Goal: Task Accomplishment & Management: Complete application form

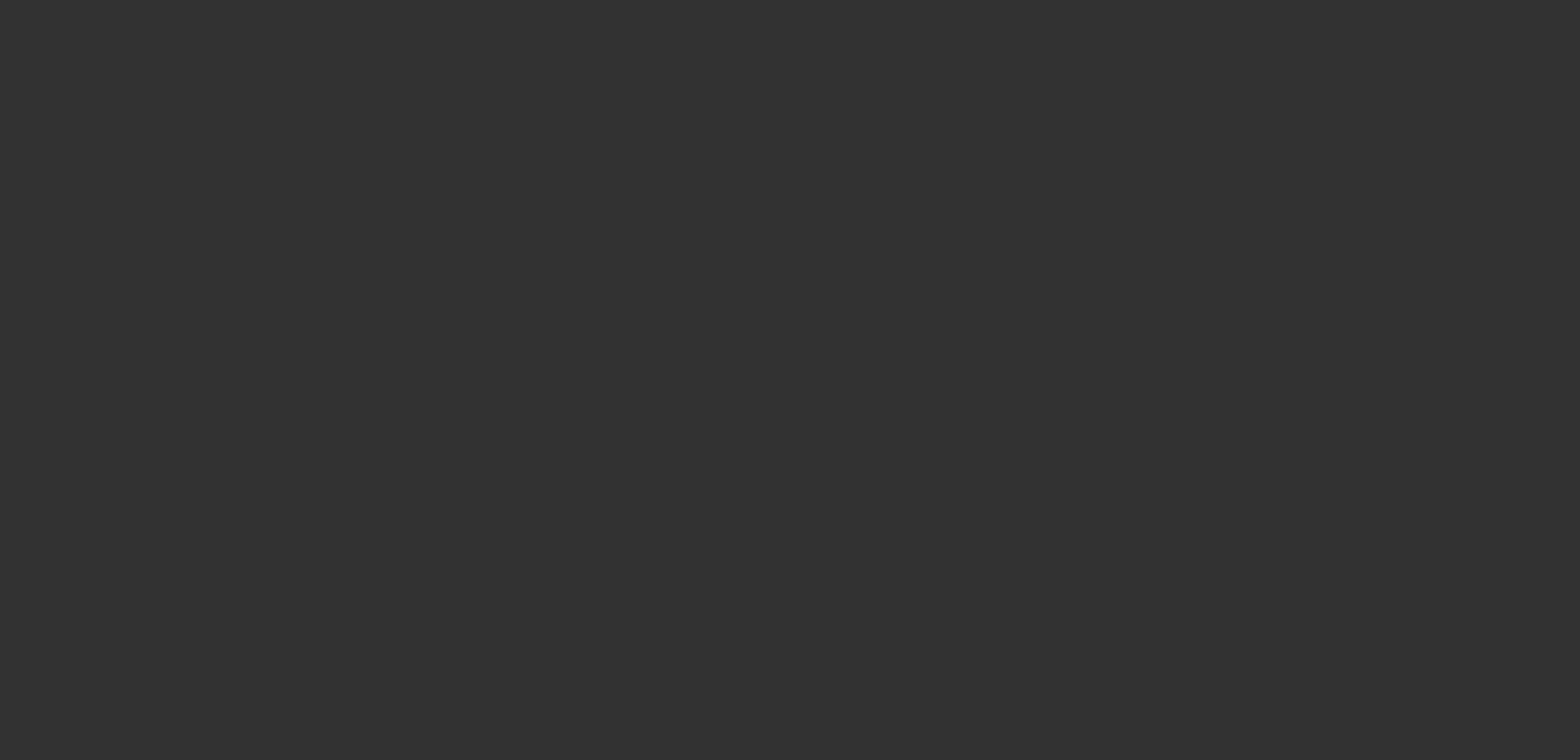
select select "4"
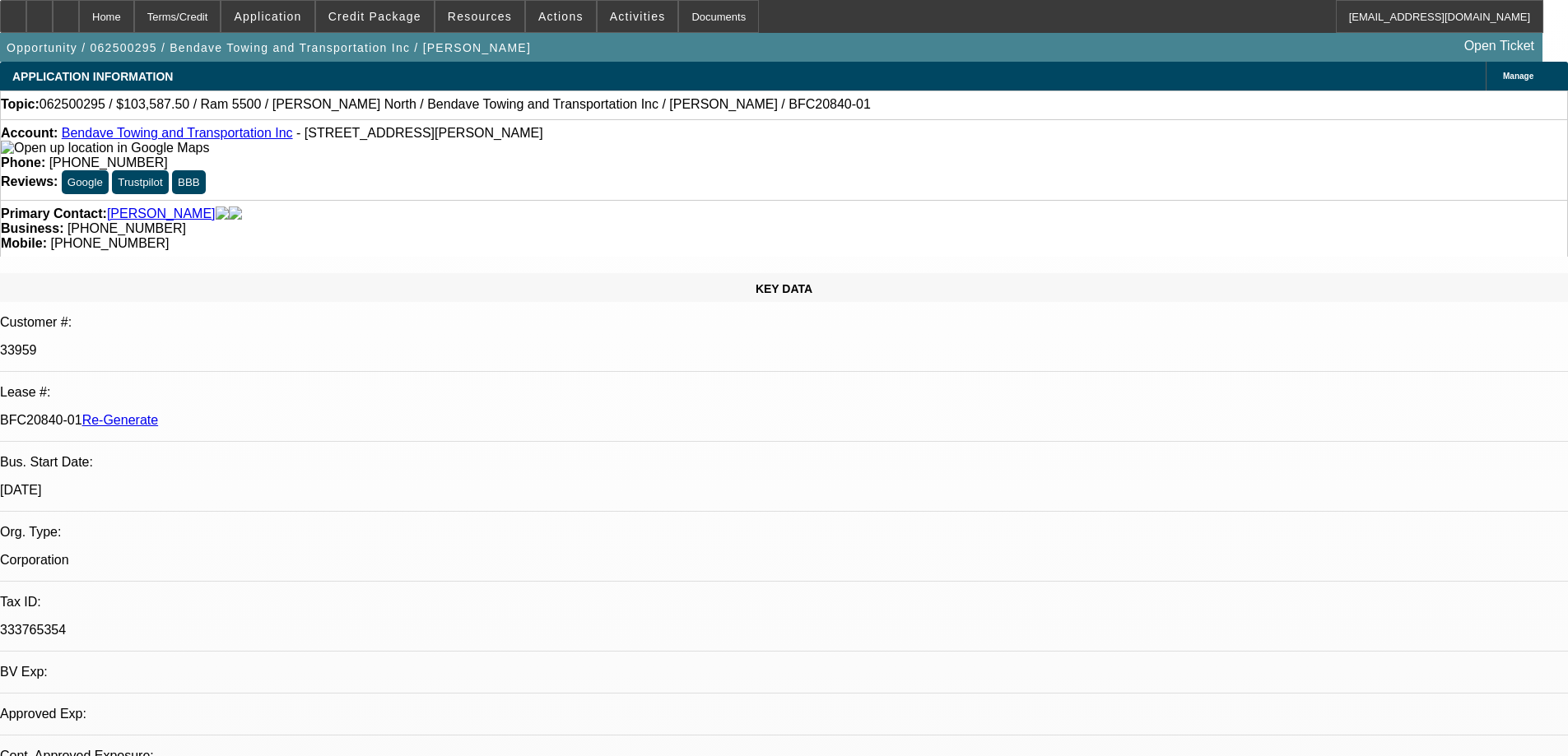
select select "0"
select select "1"
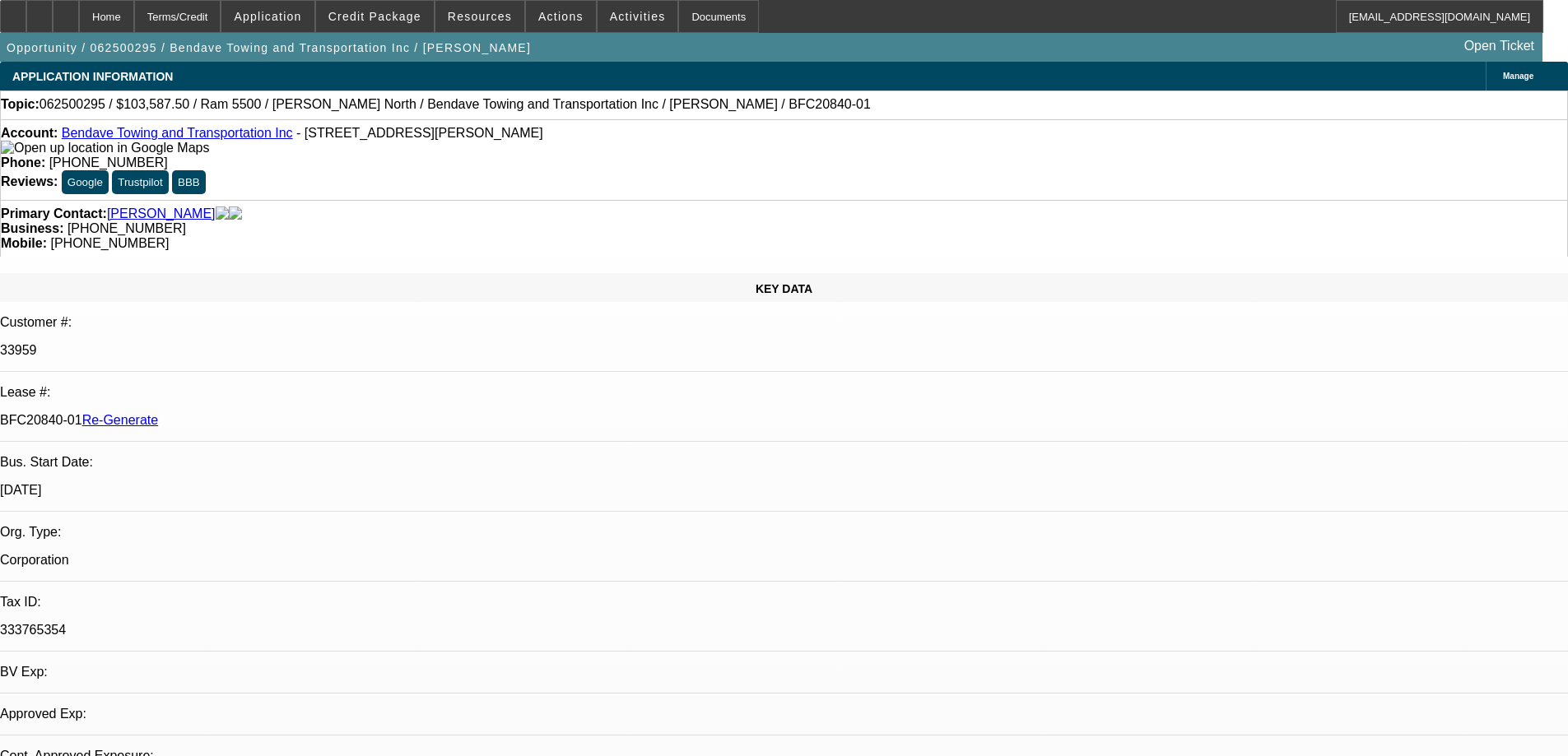
select select "6"
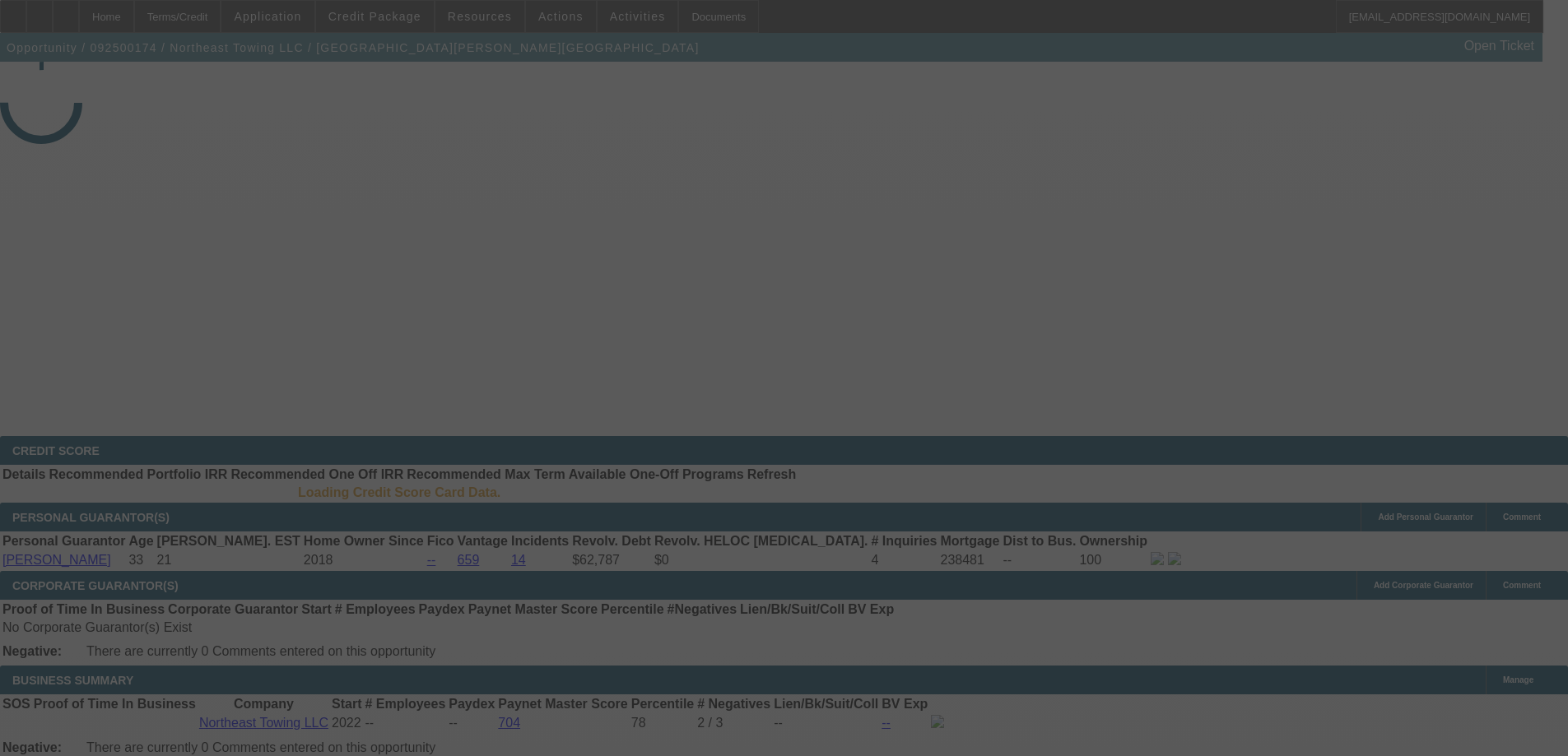
select select "3"
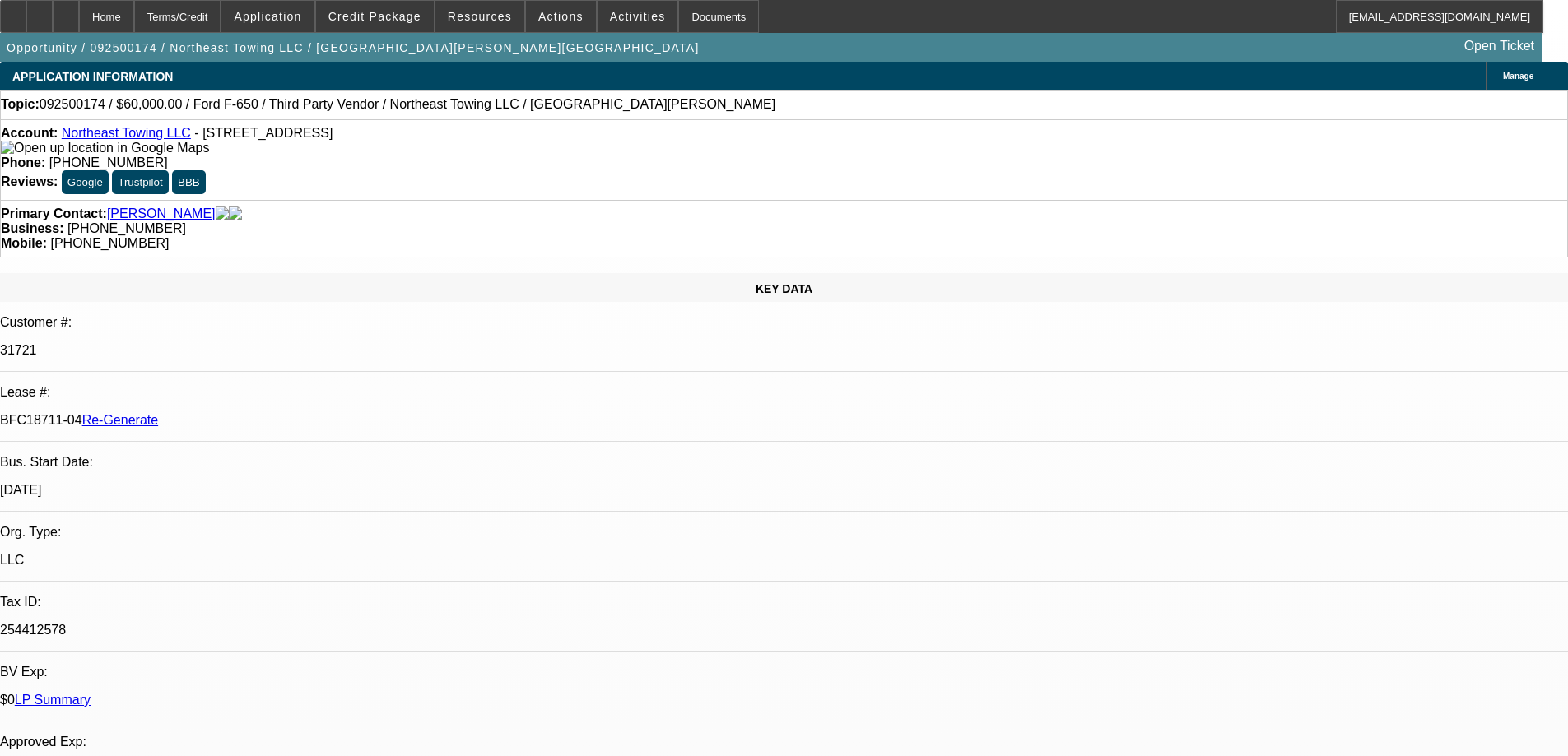
select select "0"
select select "3"
select select "0"
select select "6"
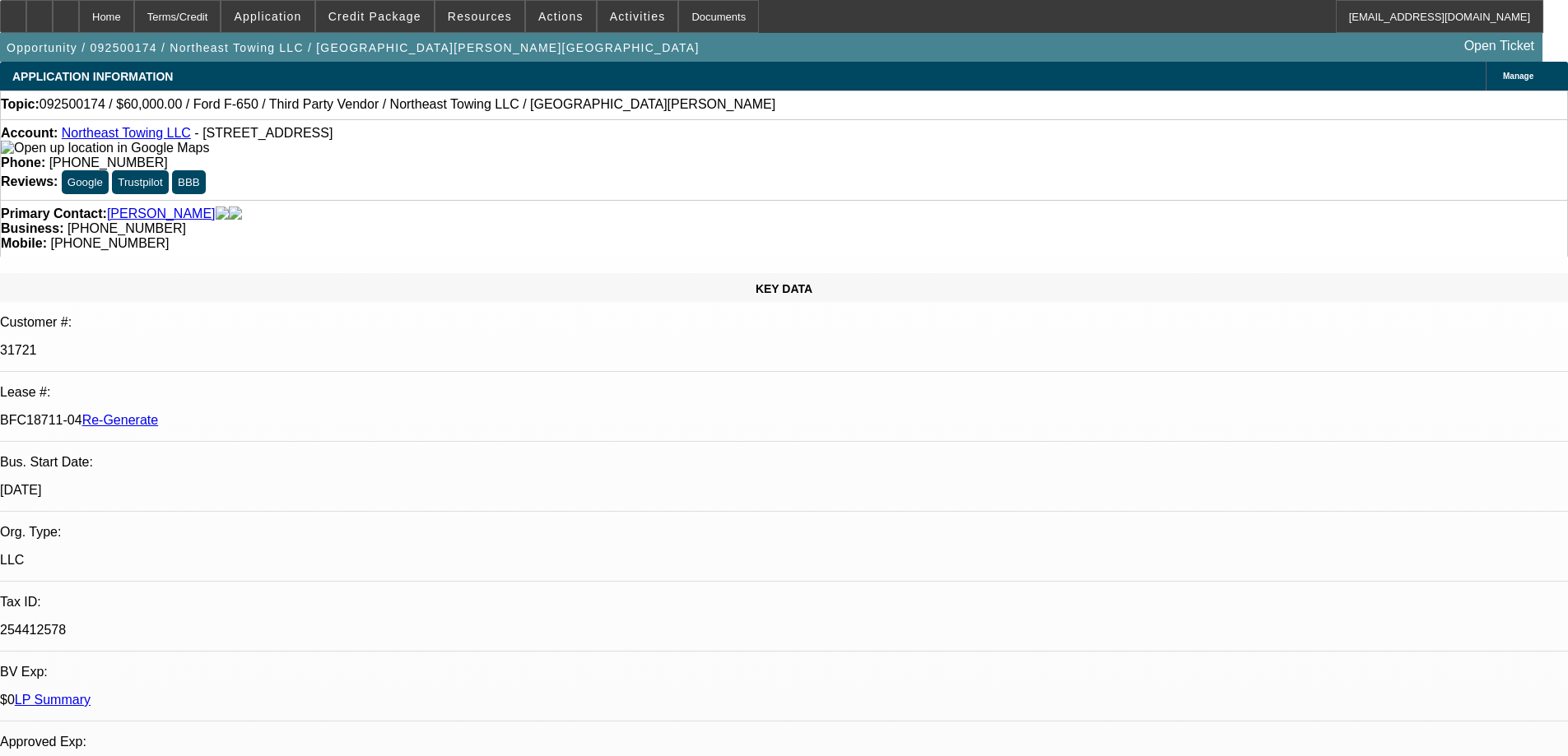
click at [487, 10] on span "Resources" at bounding box center [480, 16] width 64 height 14
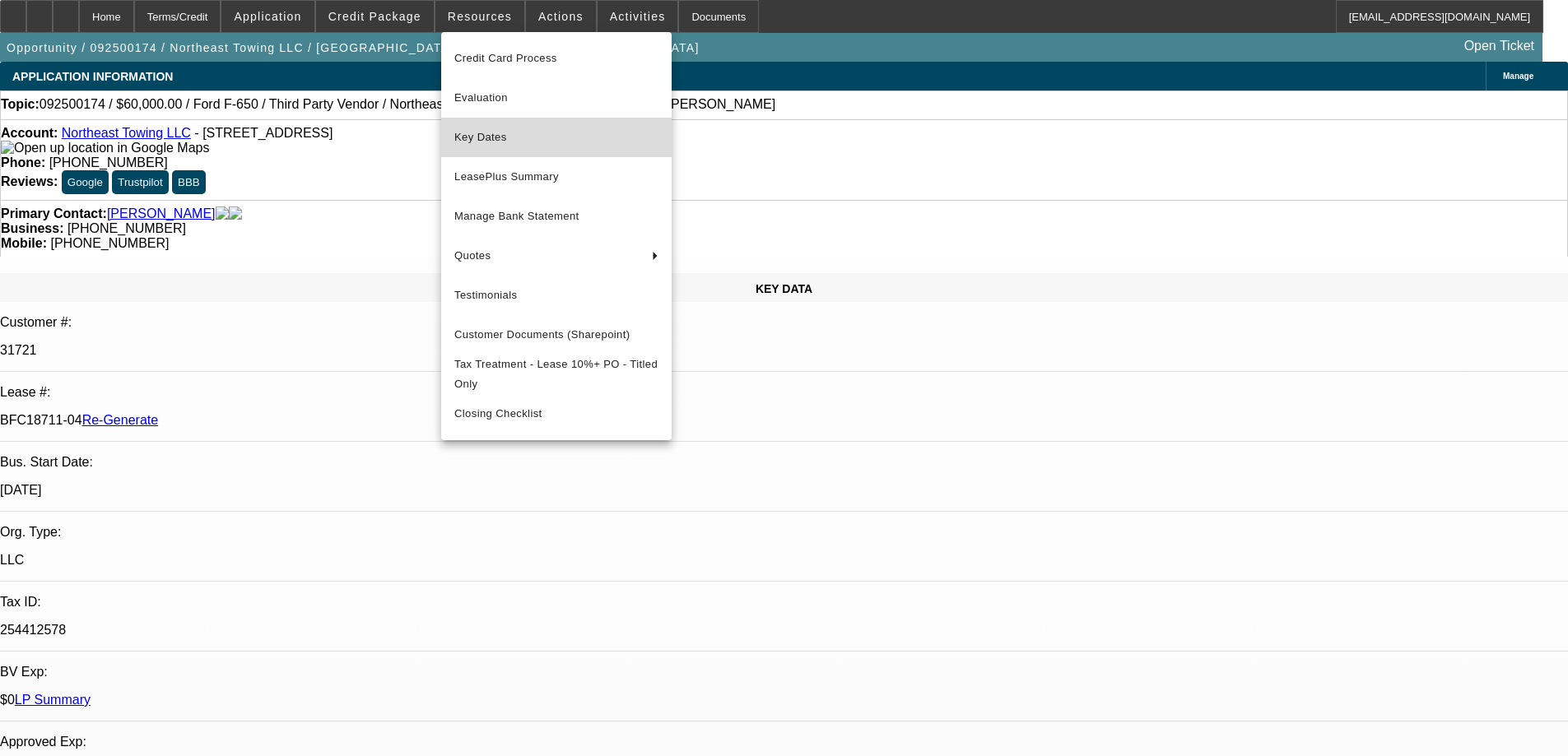
click at [489, 124] on button "Key Dates" at bounding box center [556, 138] width 231 height 40
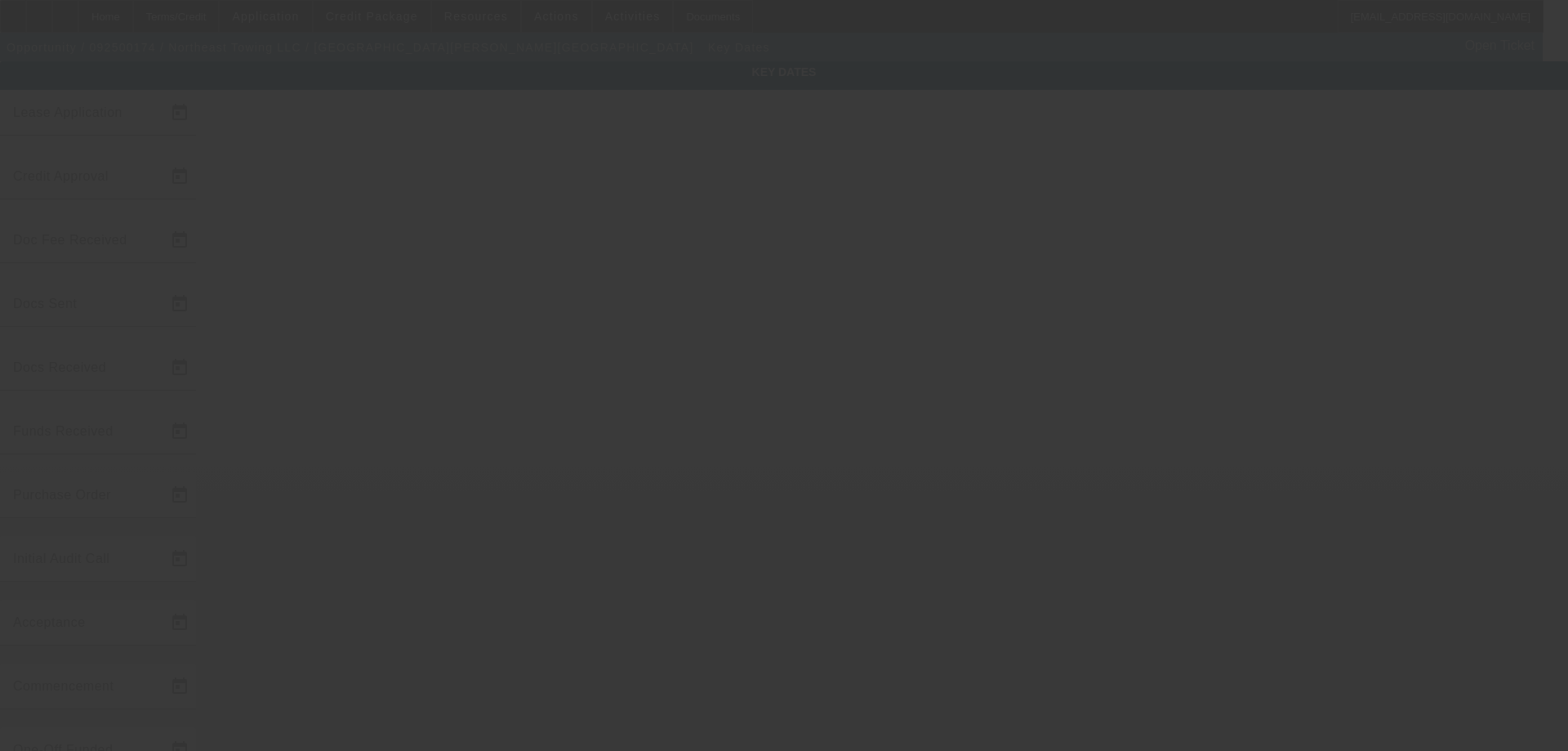
type input "9/9/2025"
type input "9/16/2025"
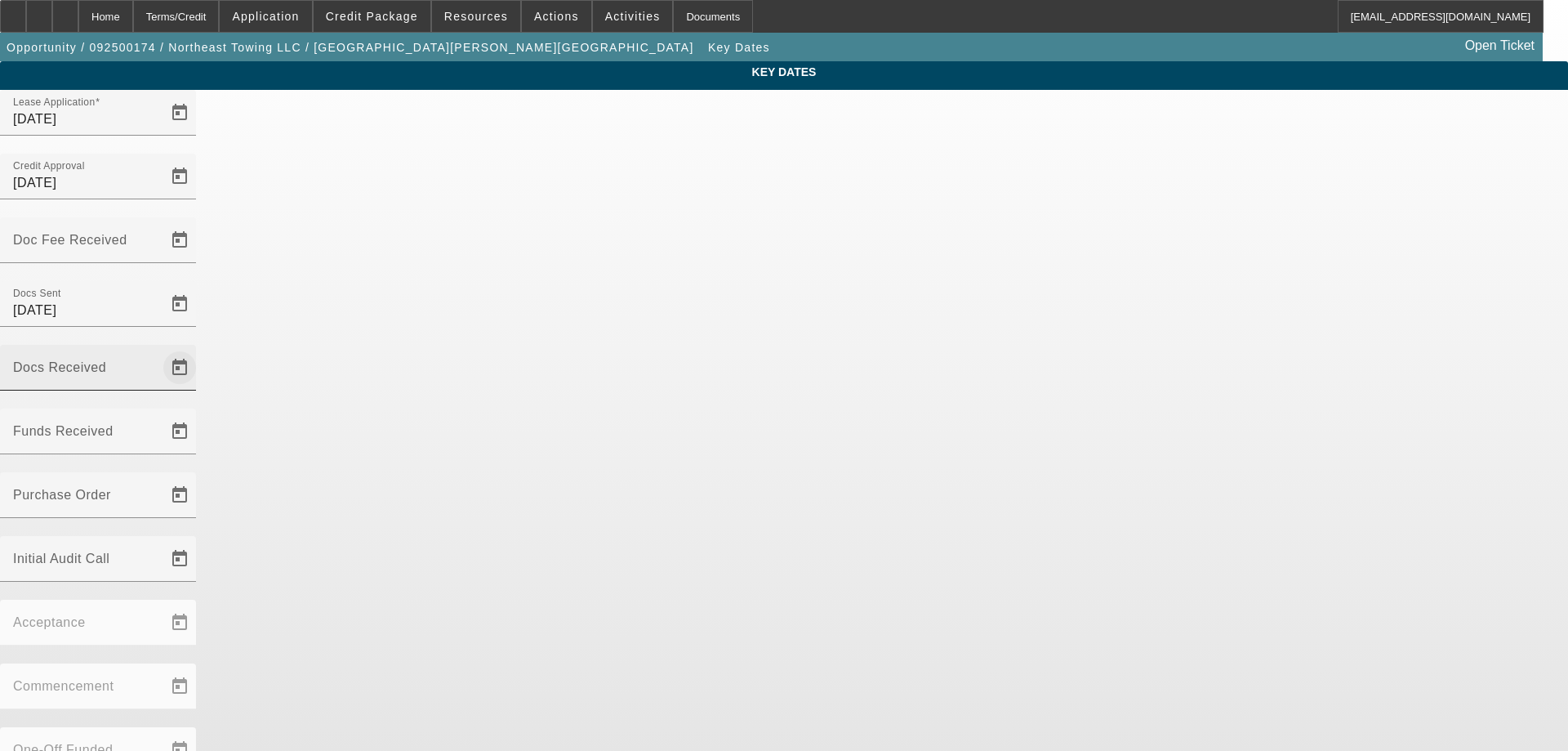
click at [200, 348] on span "Open calendar" at bounding box center [180, 368] width 39 height 39
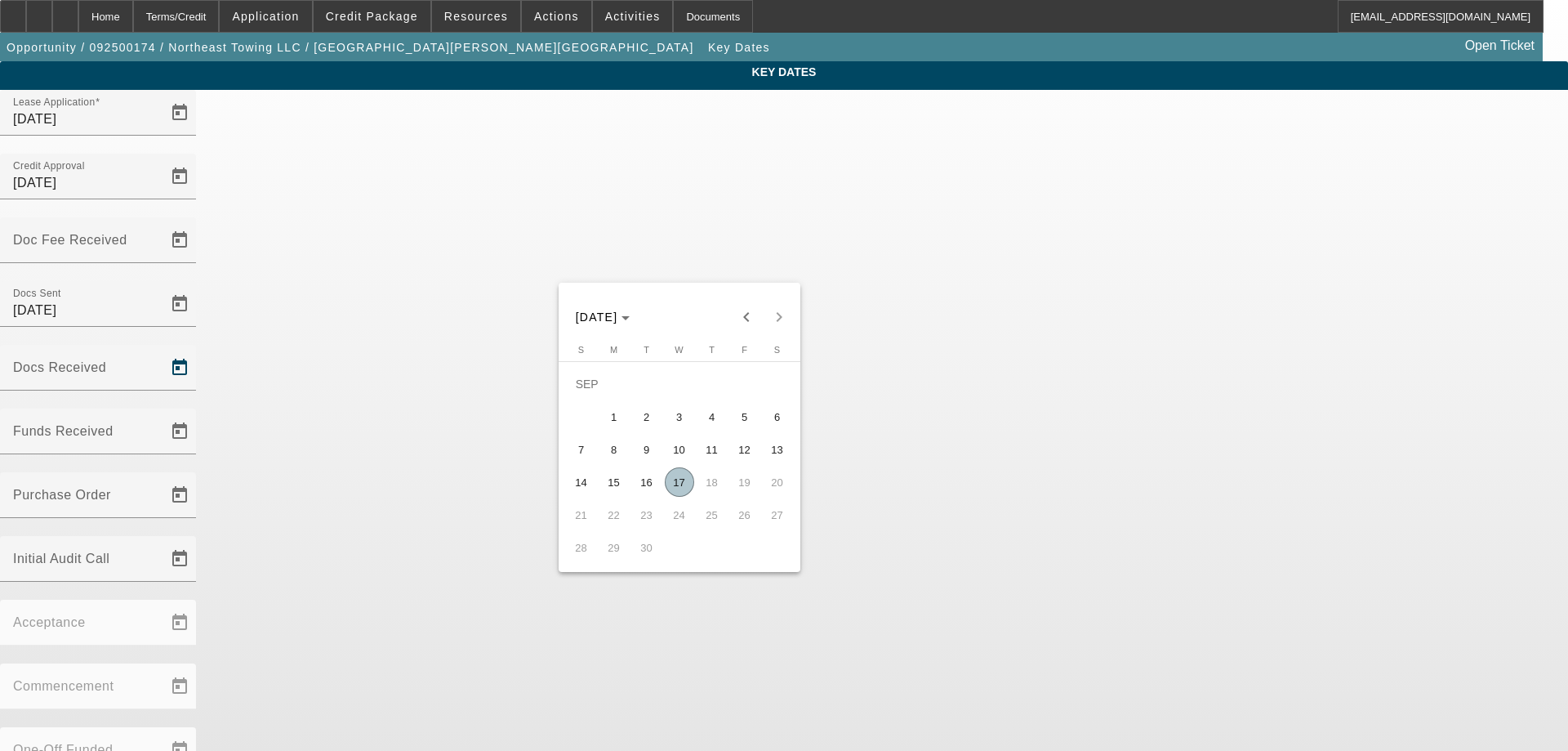
click at [677, 485] on span "17" at bounding box center [679, 482] width 30 height 30
type input "[DATE]"
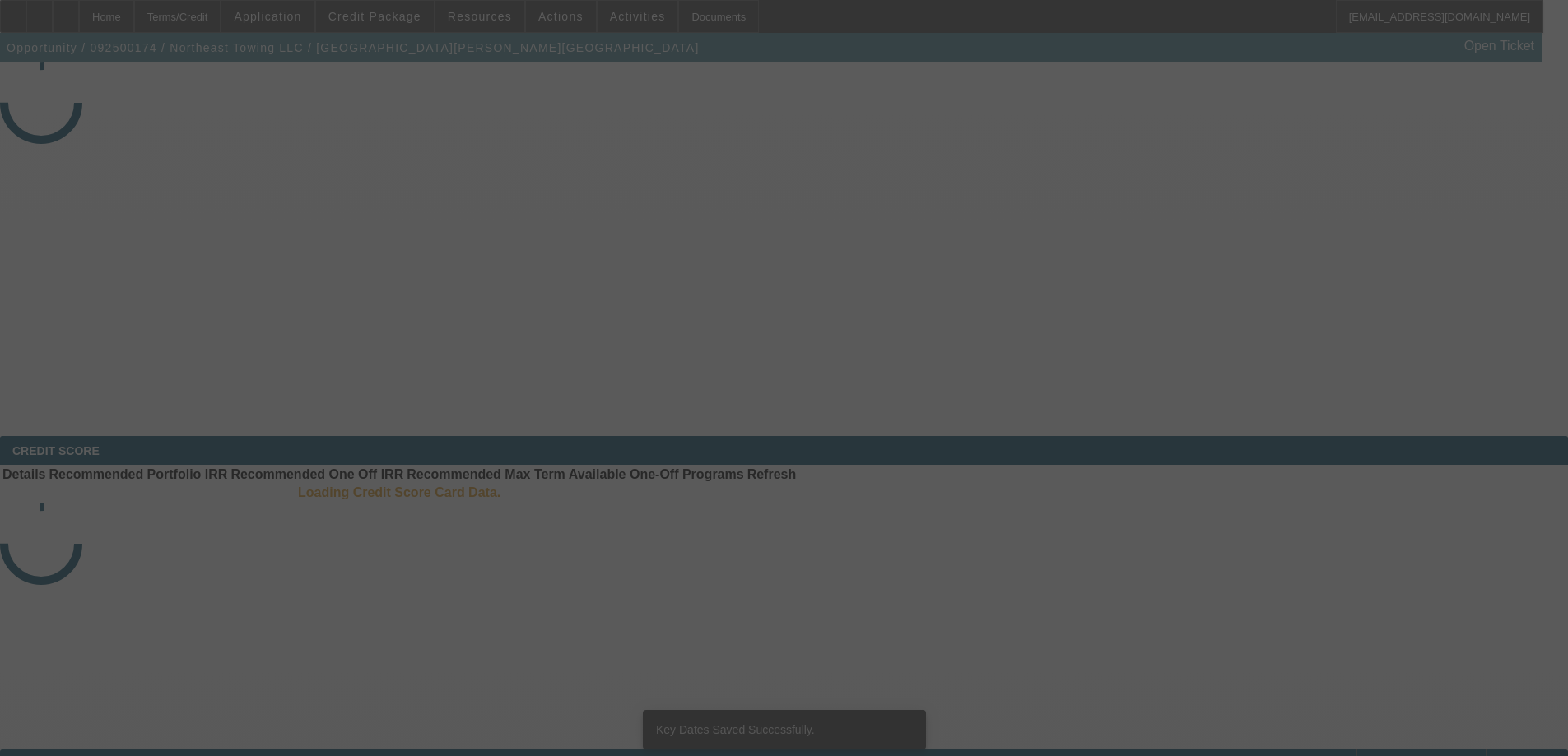
select select "3"
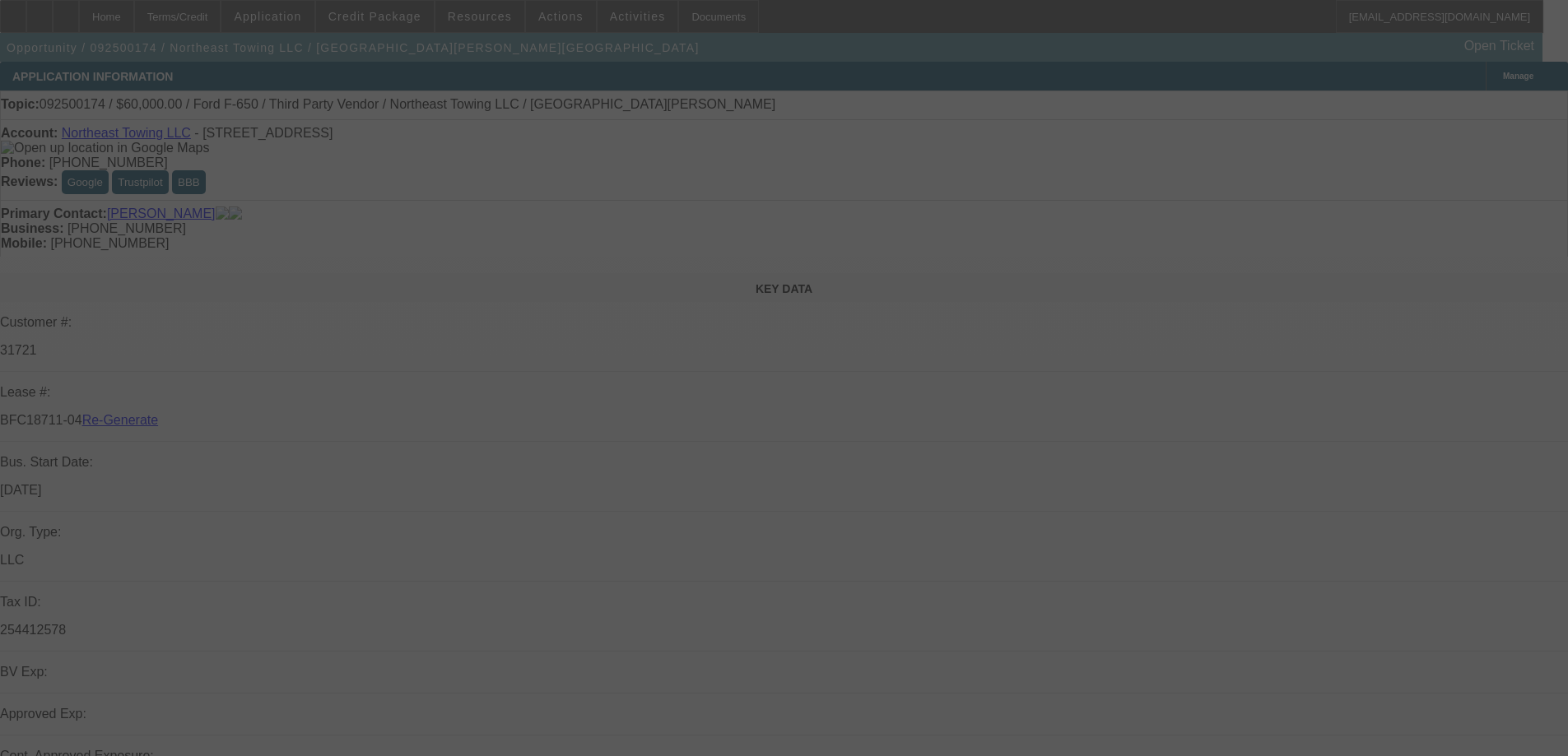
select select "0"
select select "3"
select select "0"
select select "6"
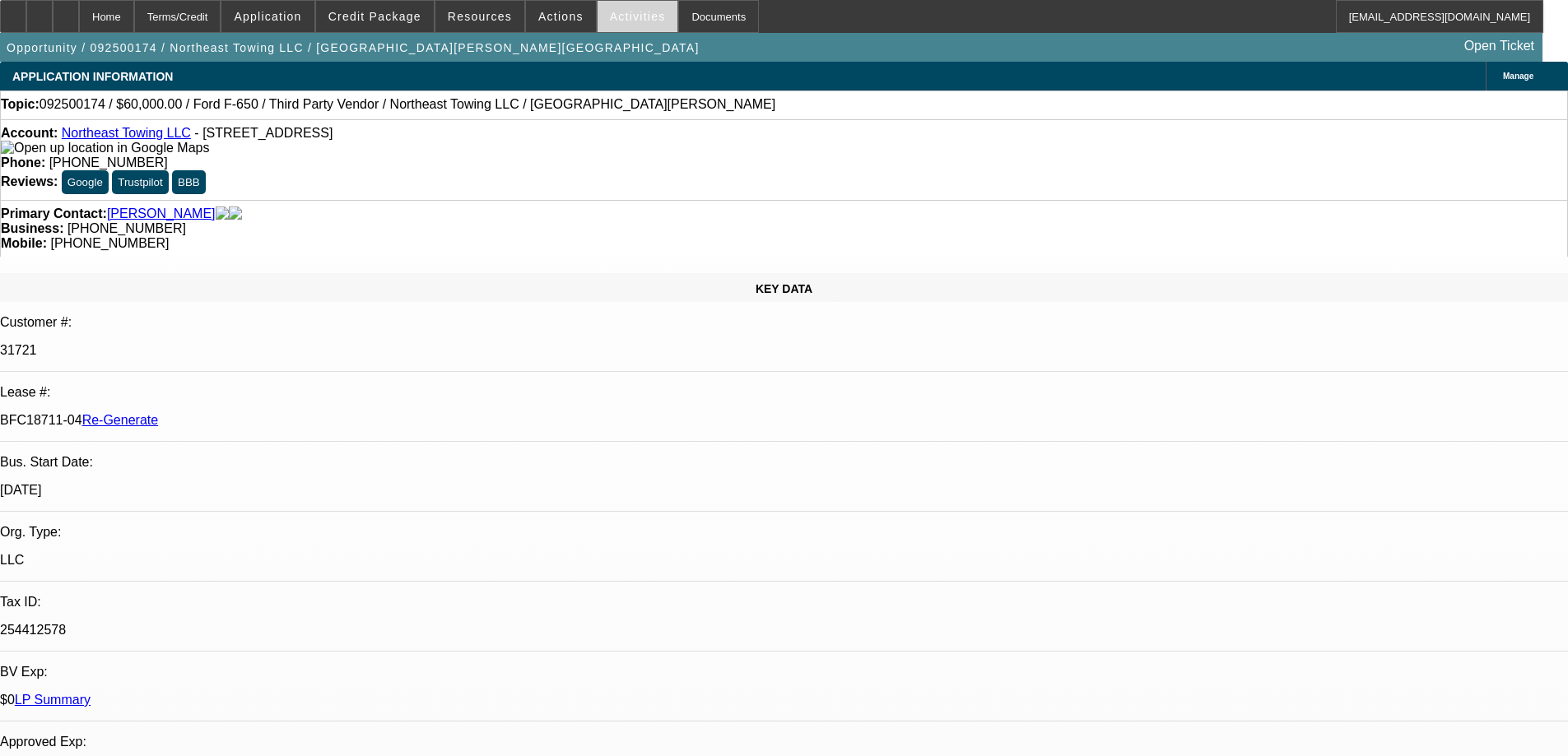
click at [618, 24] on span at bounding box center [637, 16] width 80 height 40
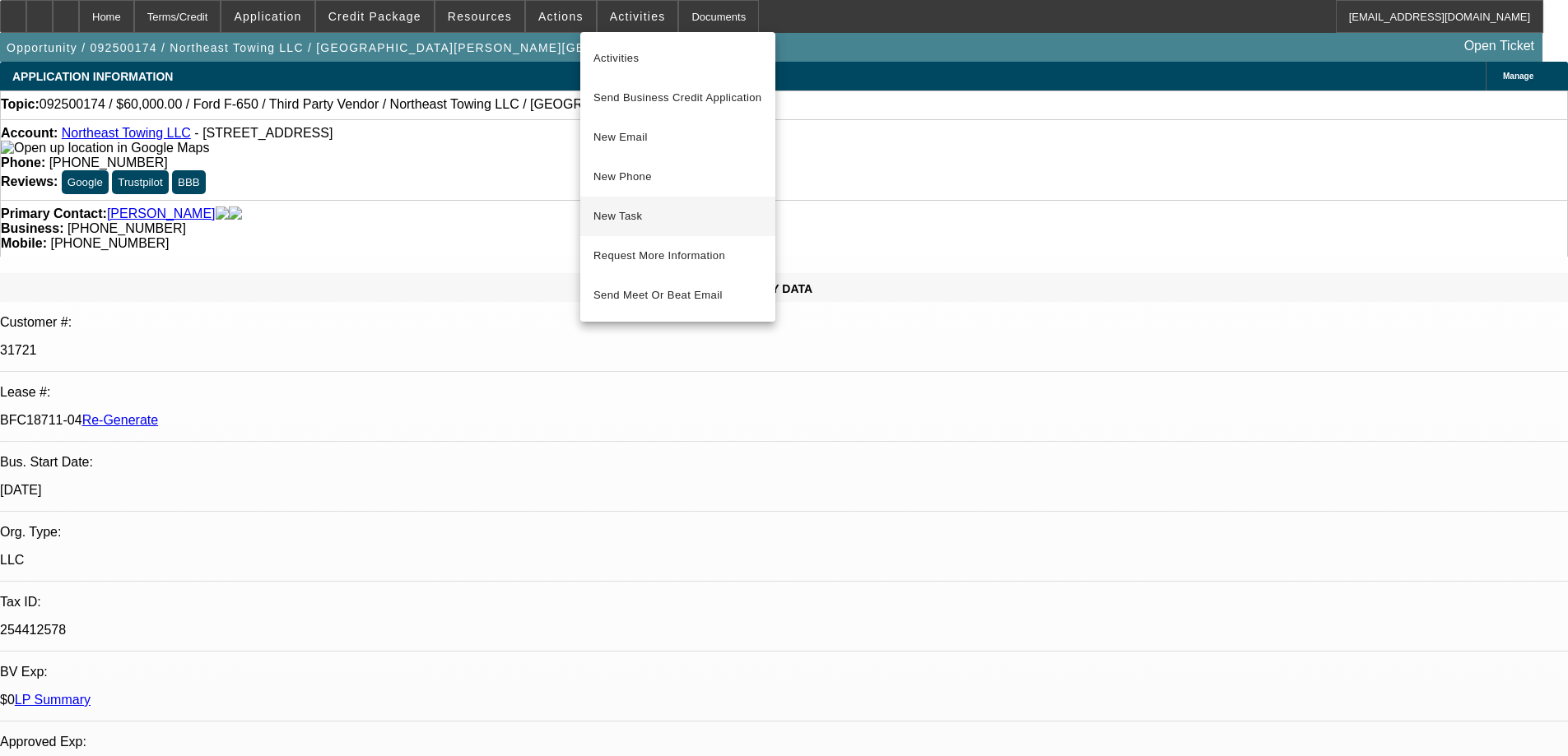
click at [629, 218] on span "New Task" at bounding box center [677, 216] width 169 height 20
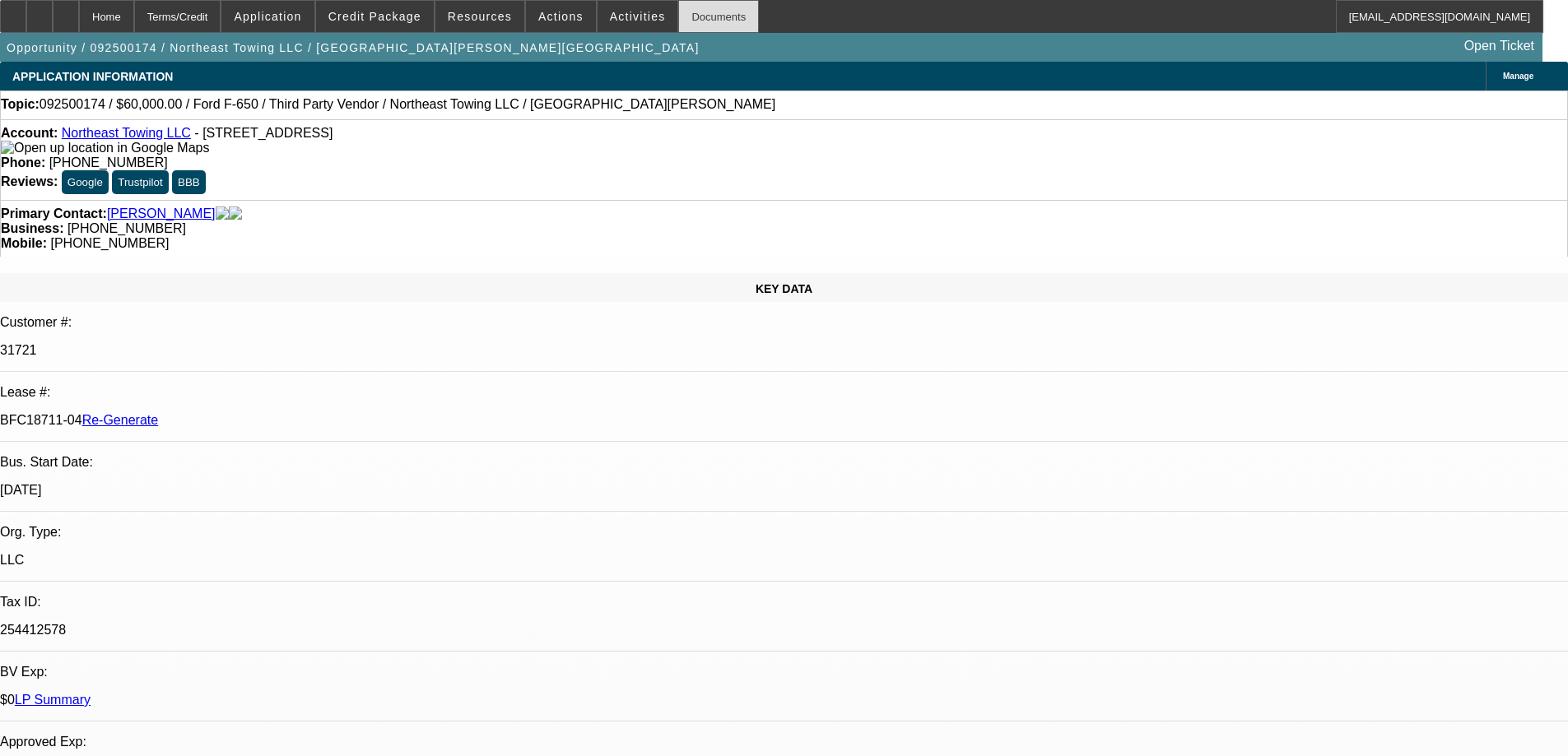
click at [678, 14] on div "Documents" at bounding box center [718, 16] width 80 height 33
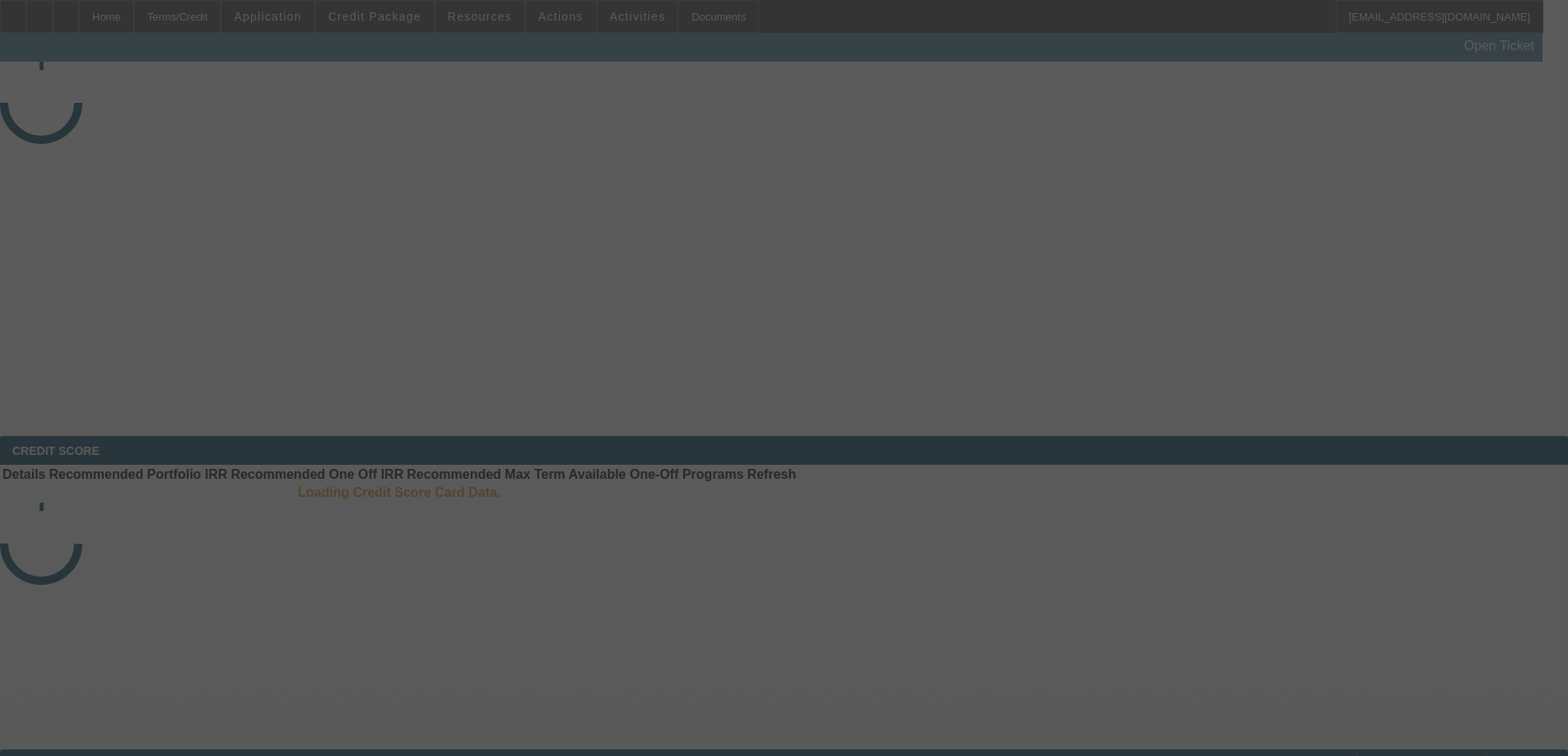
select select "4"
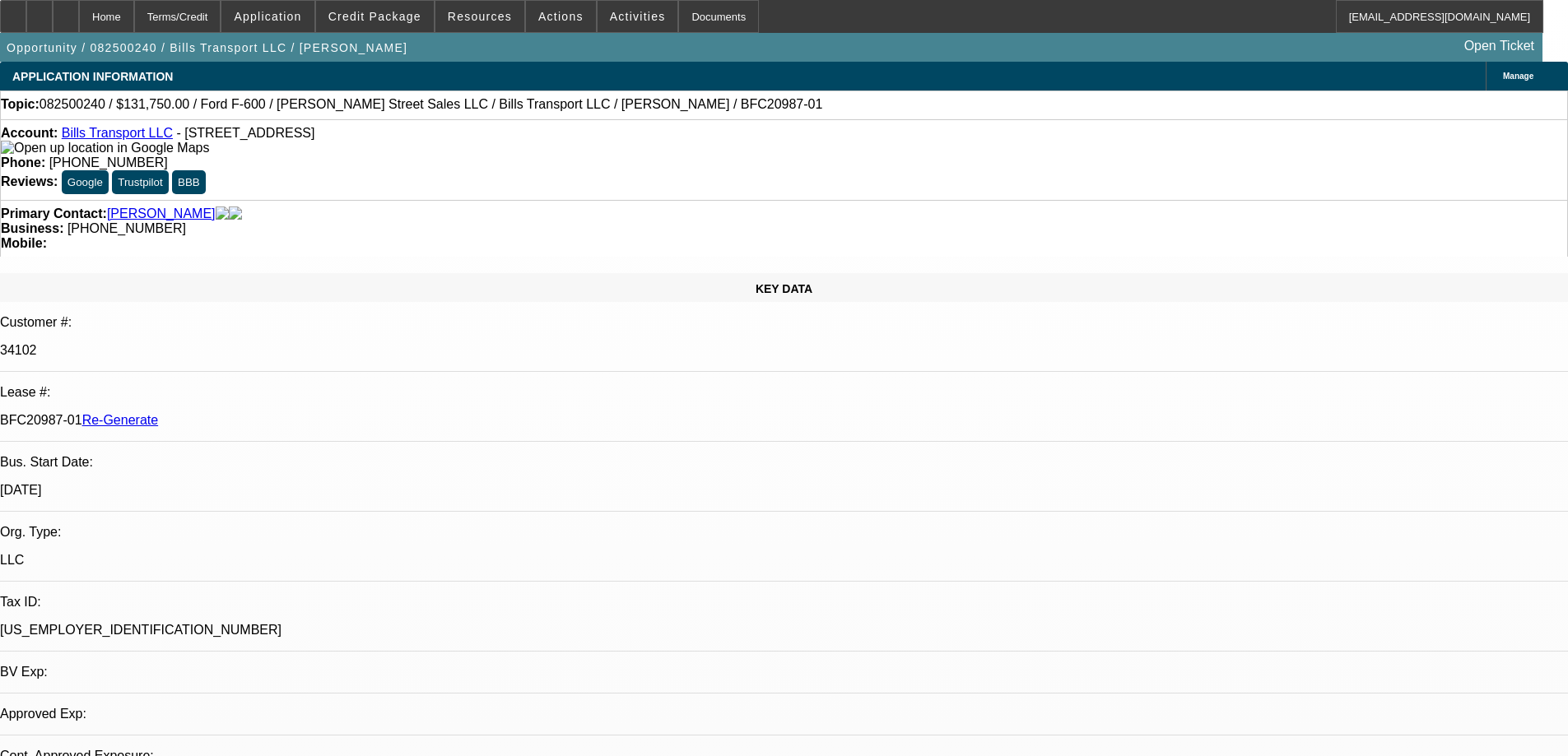
select select "0"
select select "3"
select select "0"
select select "6"
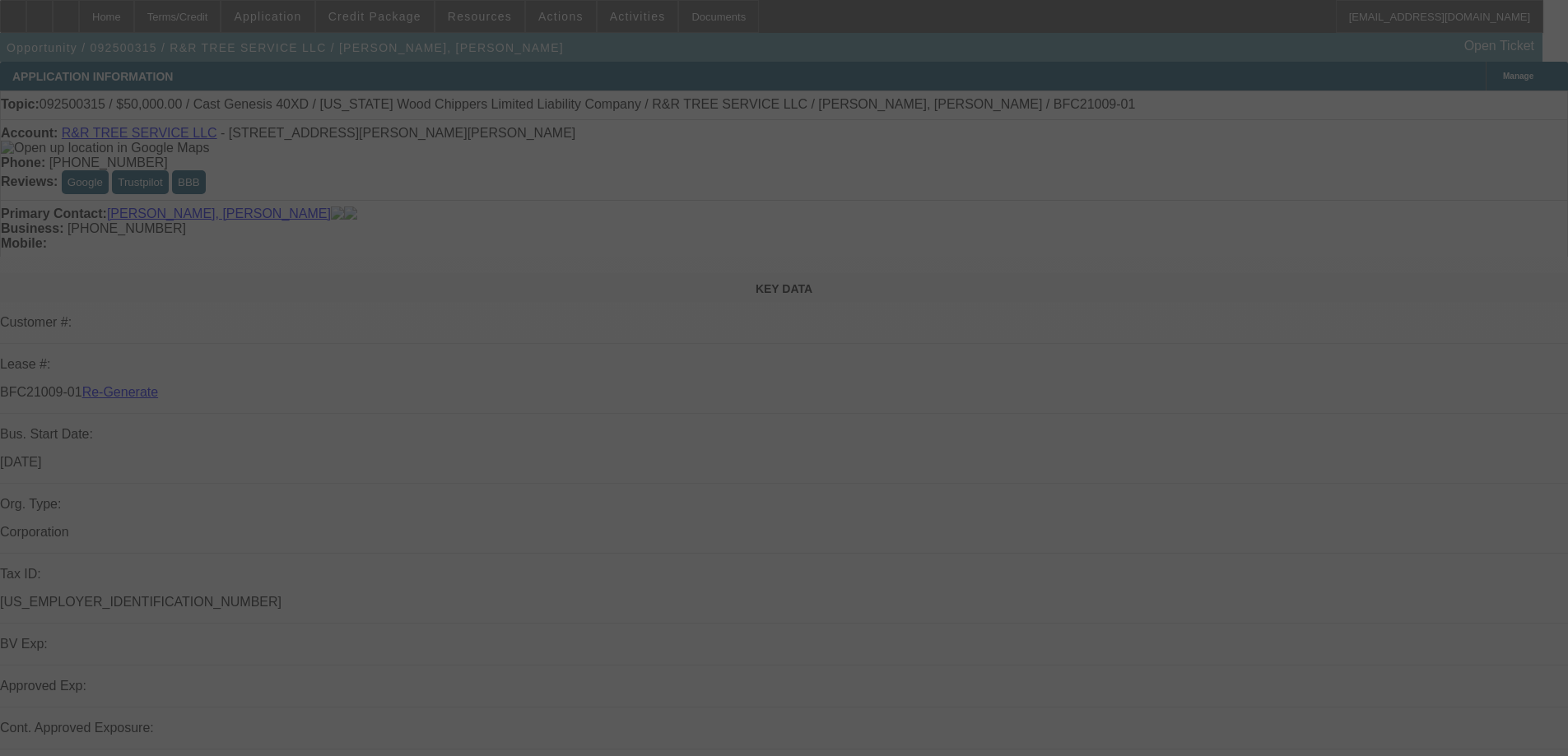
select select "3"
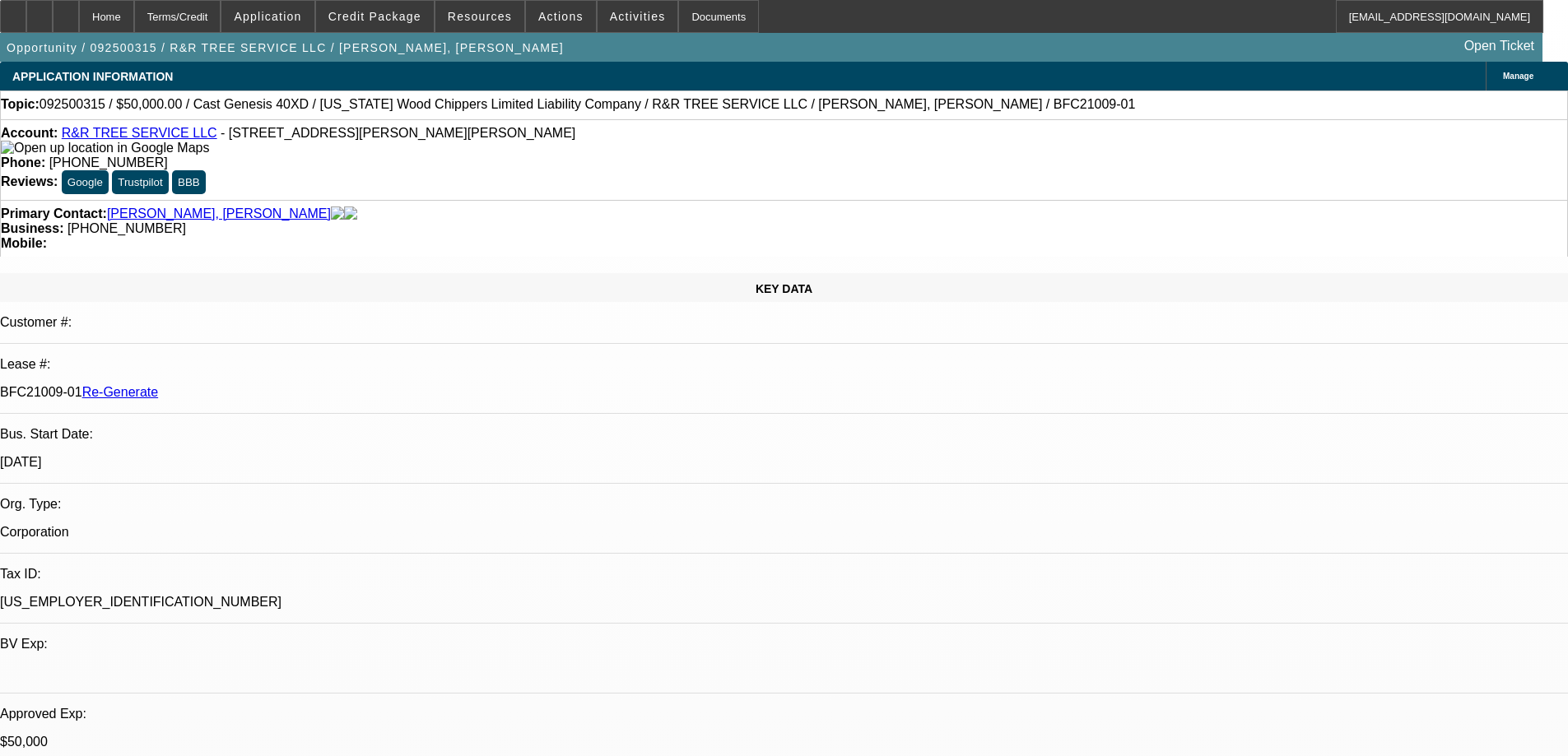
select select "0"
select select "6"
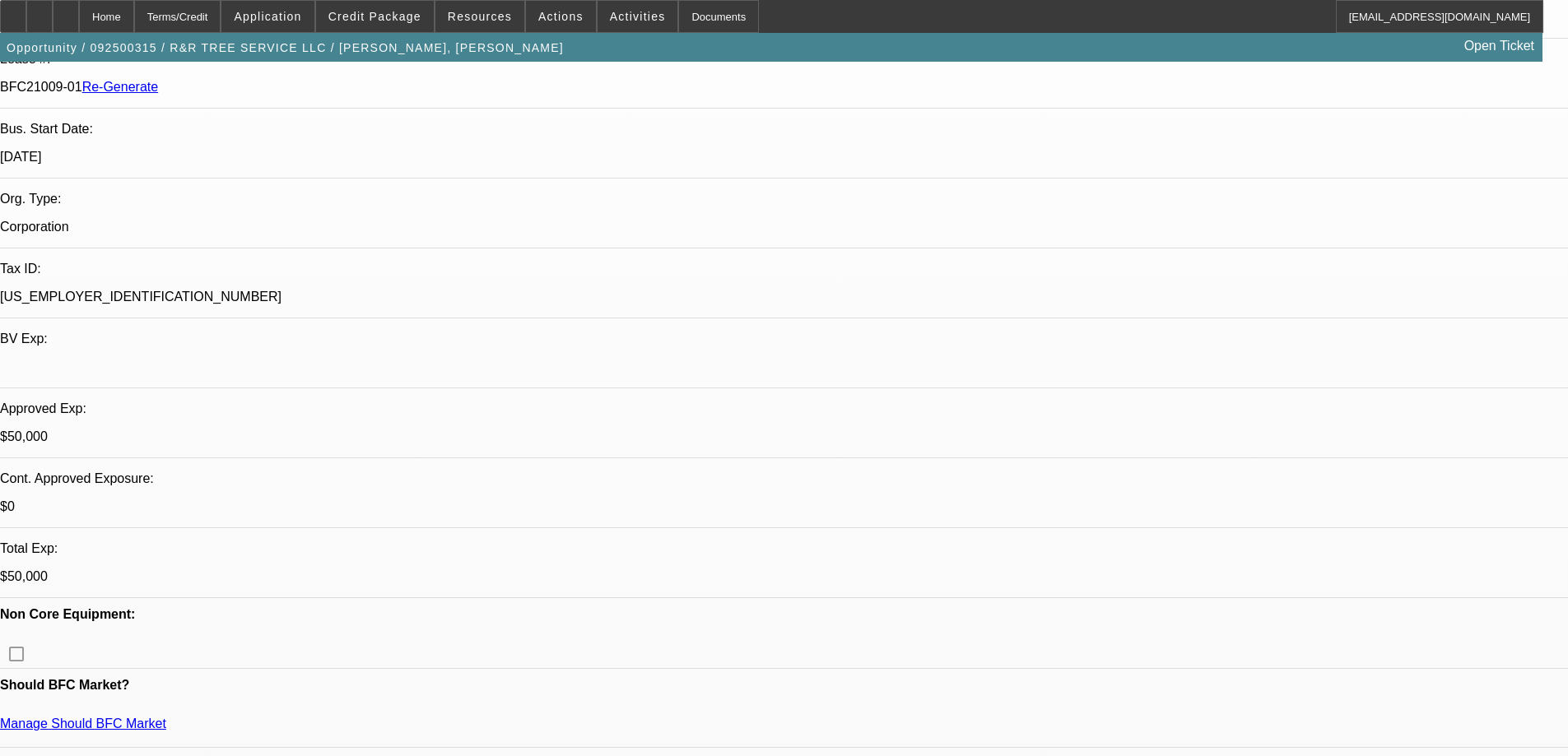
scroll to position [411, 0]
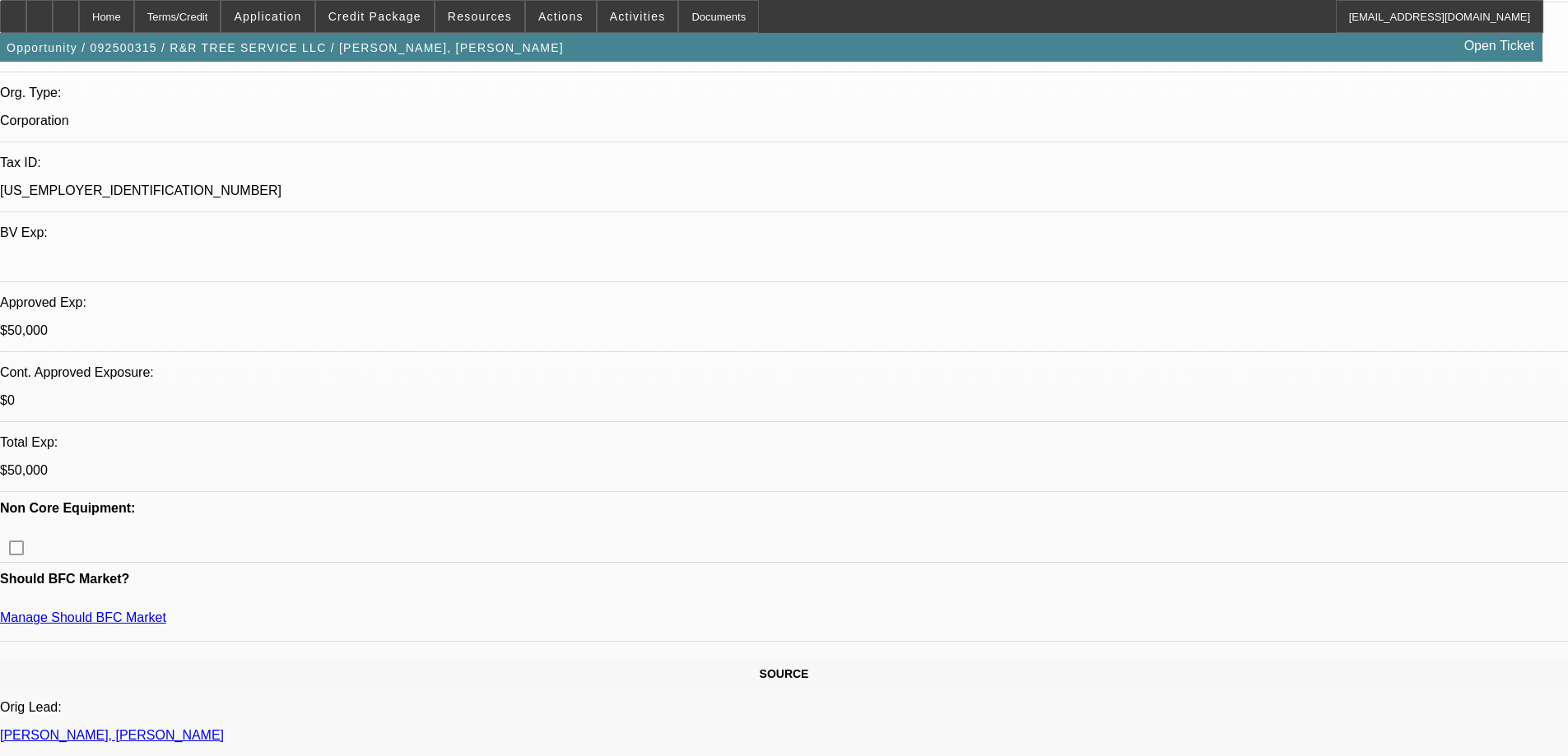
click at [694, 19] on div "Documents" at bounding box center [718, 16] width 80 height 33
click at [421, 14] on span "Credit Package" at bounding box center [374, 16] width 93 height 14
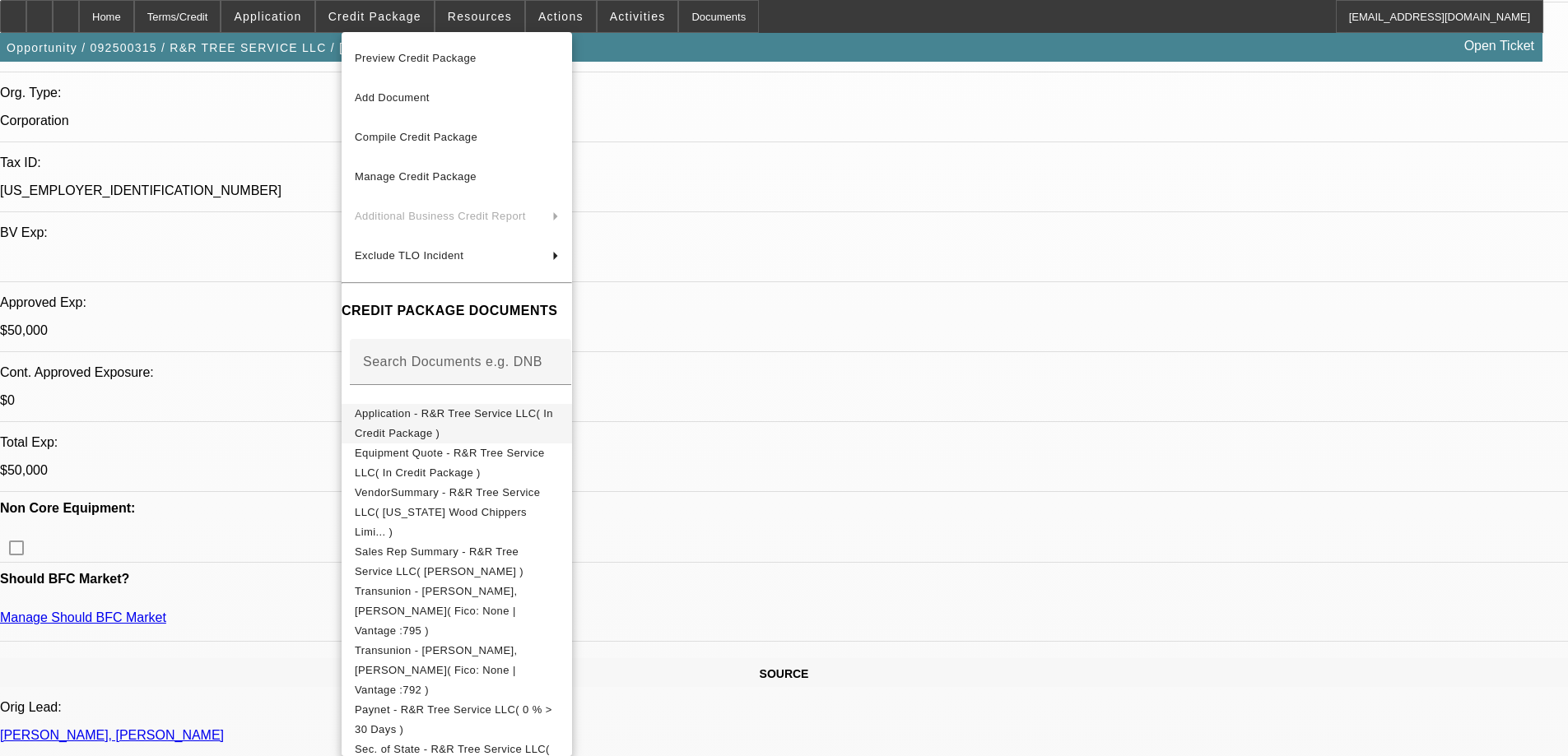
click at [445, 418] on span "Application - R&R Tree Service LLC( In Credit Package )" at bounding box center [454, 424] width 198 height 32
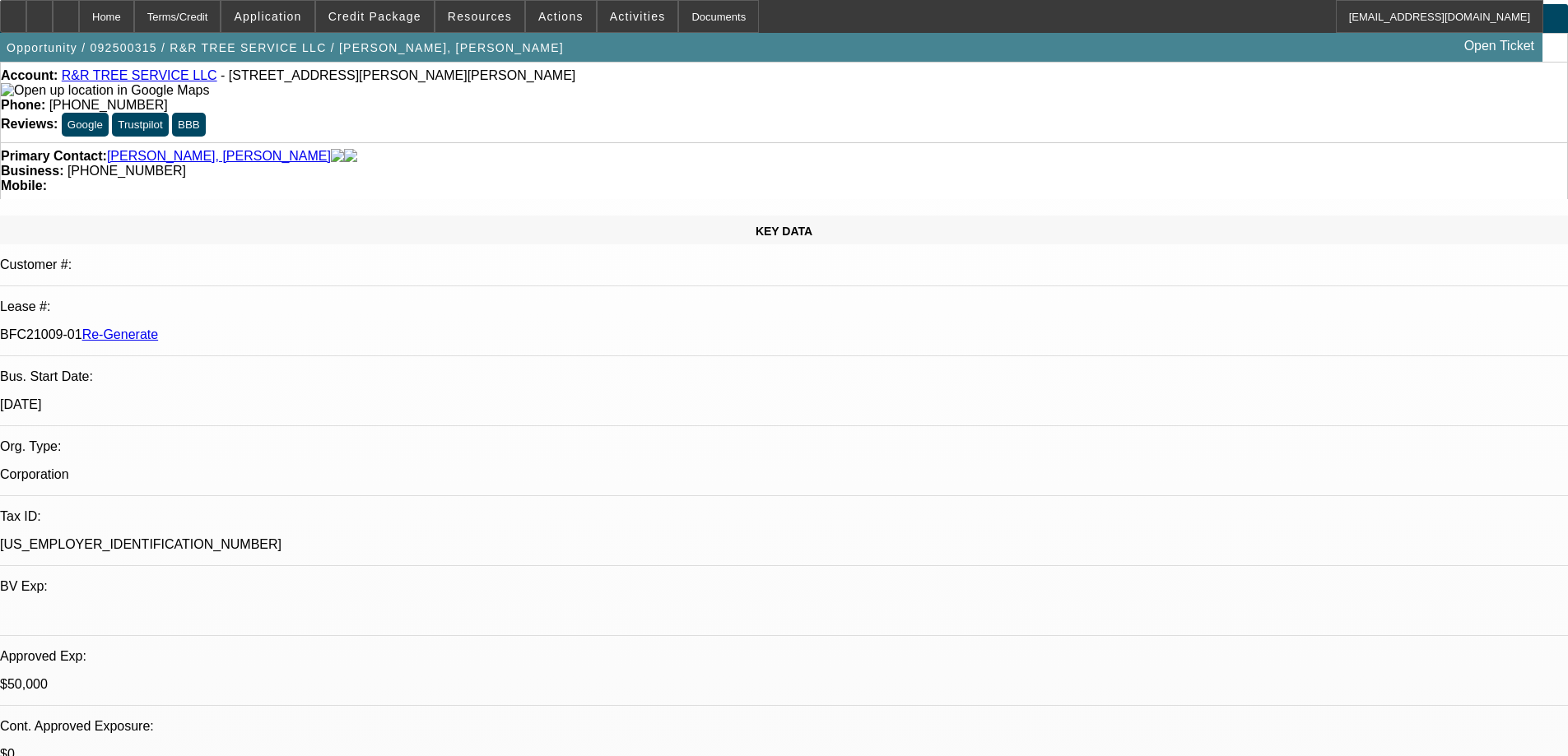
scroll to position [0, 0]
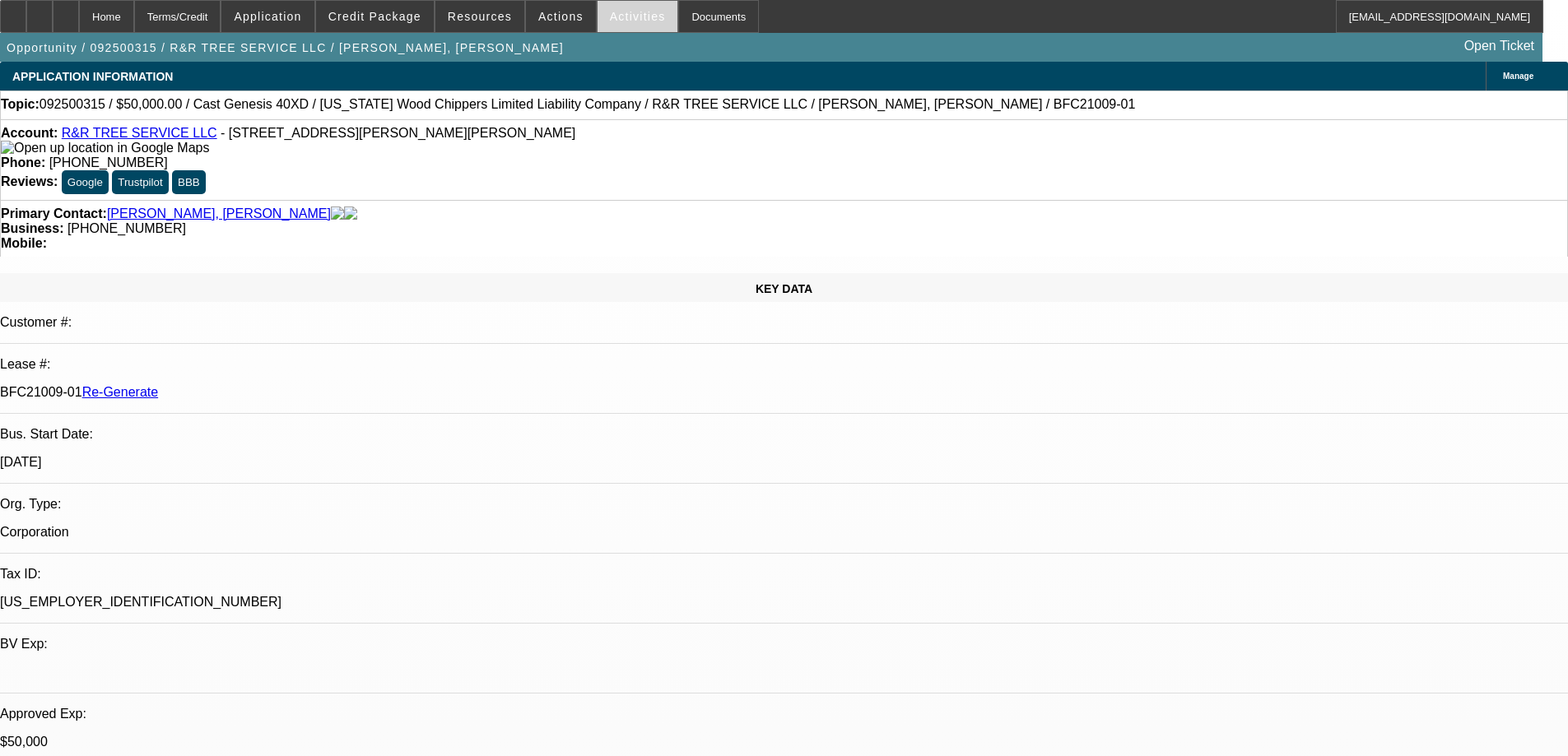
click at [610, 18] on span "Activities" at bounding box center [637, 16] width 56 height 14
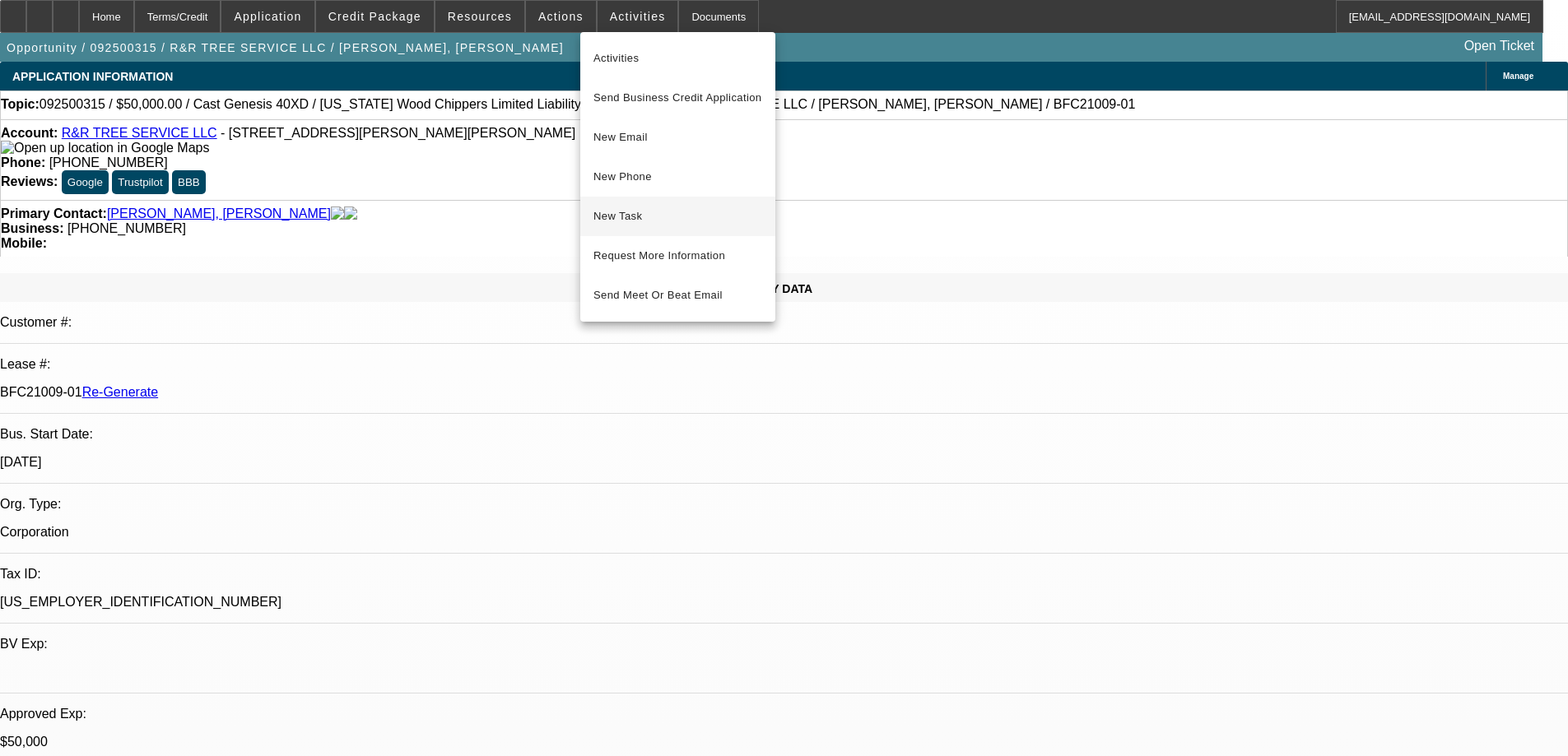
click at [615, 218] on span "New Task" at bounding box center [677, 216] width 169 height 20
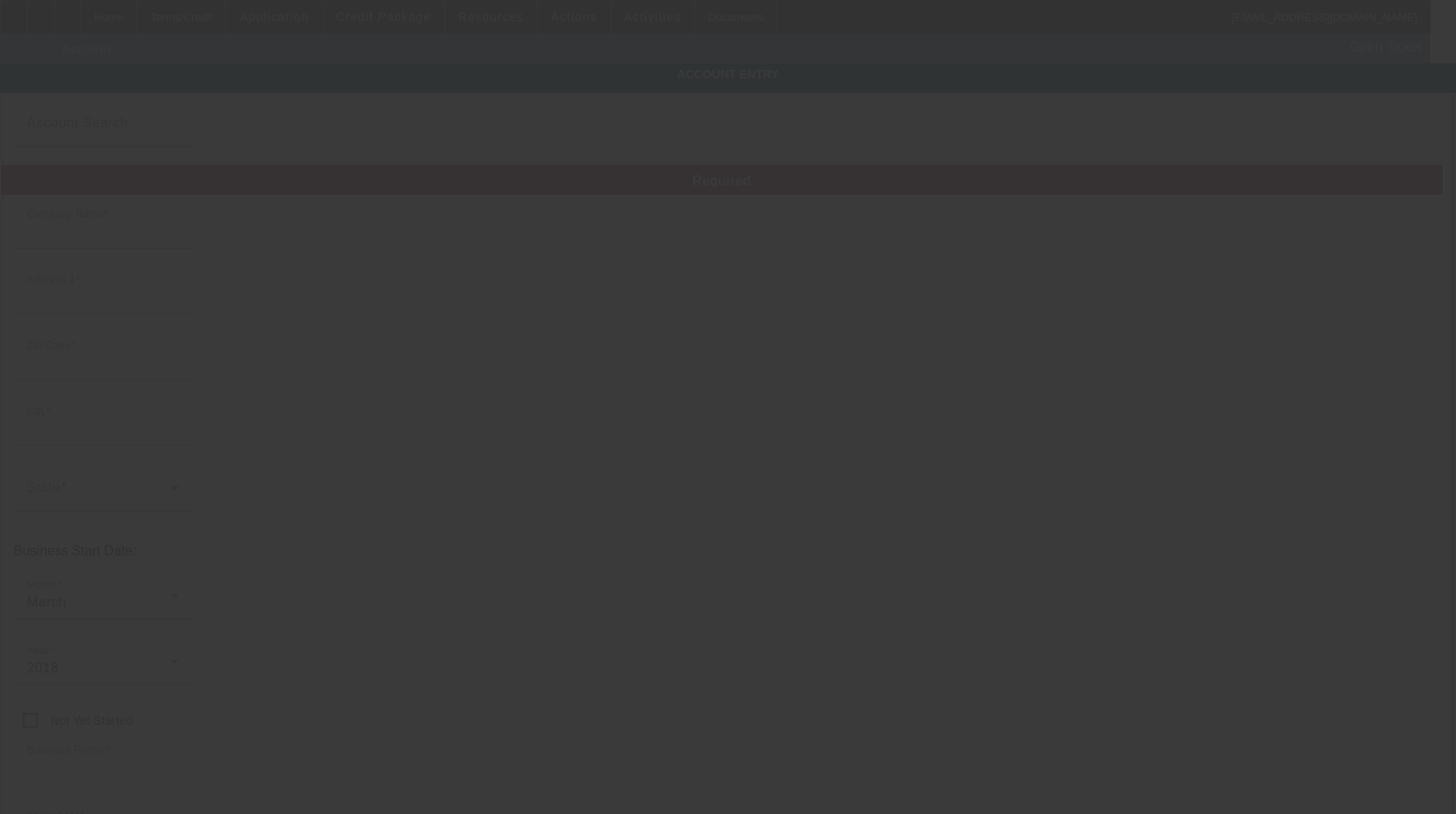
type input "R&R TREE SERVICE LLC"
type input "[STREET_ADDRESS][PERSON_NAME]"
type input "20119"
type input "[PERSON_NAME]"
type input "[PHONE_NUMBER]"
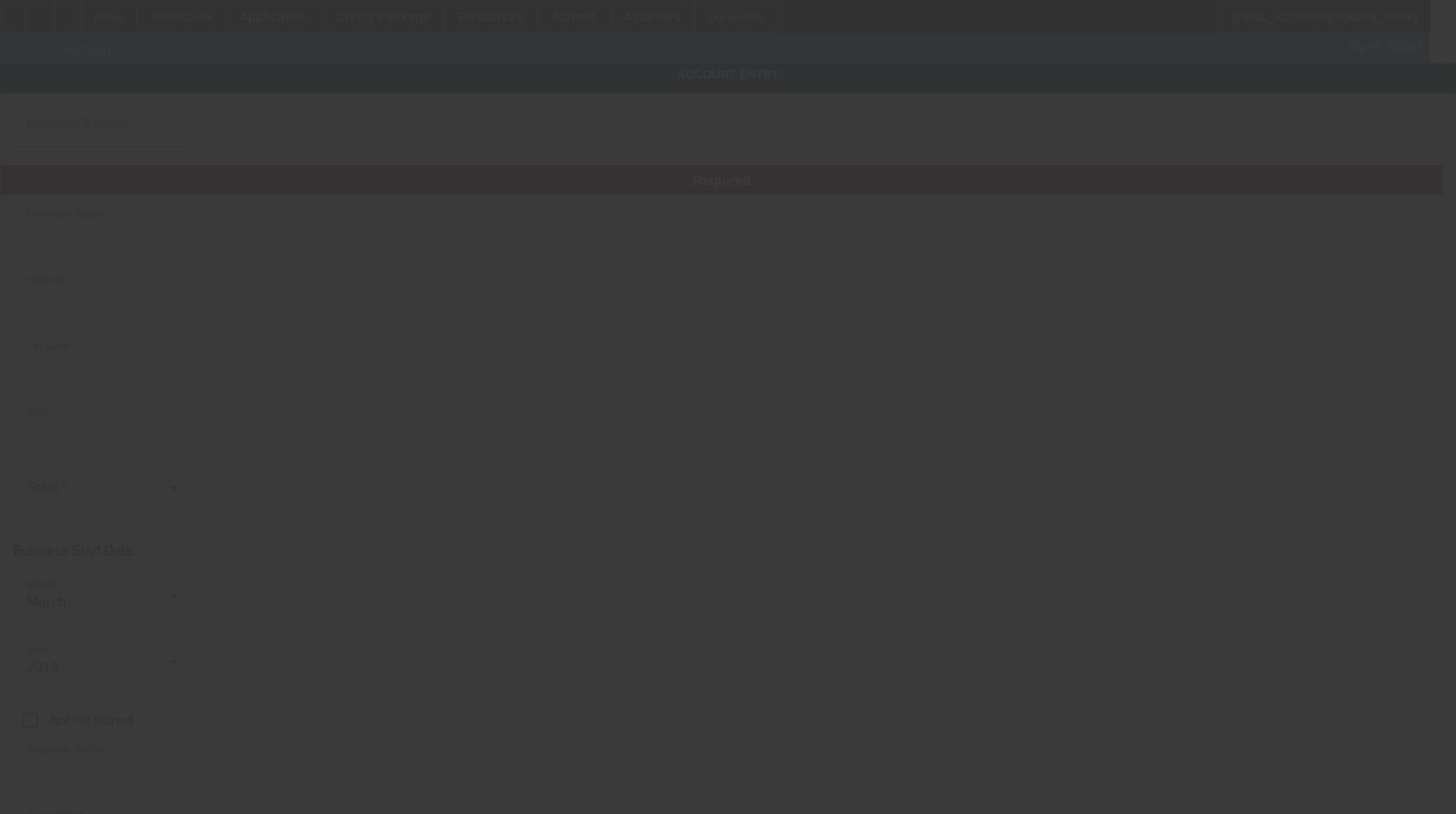
type input "[EMAIL_ADDRESS][DOMAIN_NAME]"
type input "[US_EMPLOYER_IDENTIFICATION_NUMBER]"
type input "[URL][DOMAIN_NAME]"
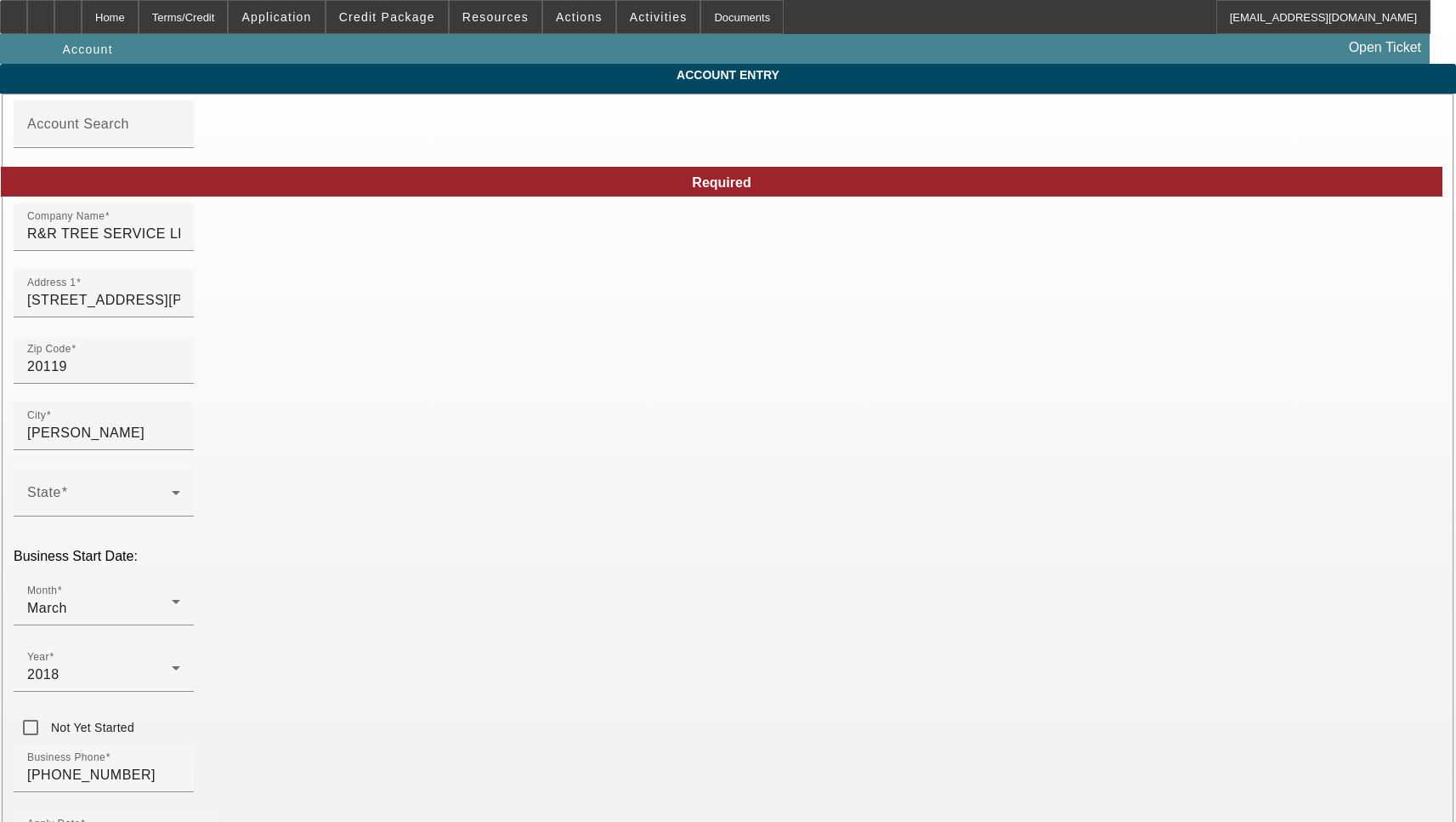
type input "[DATE]"
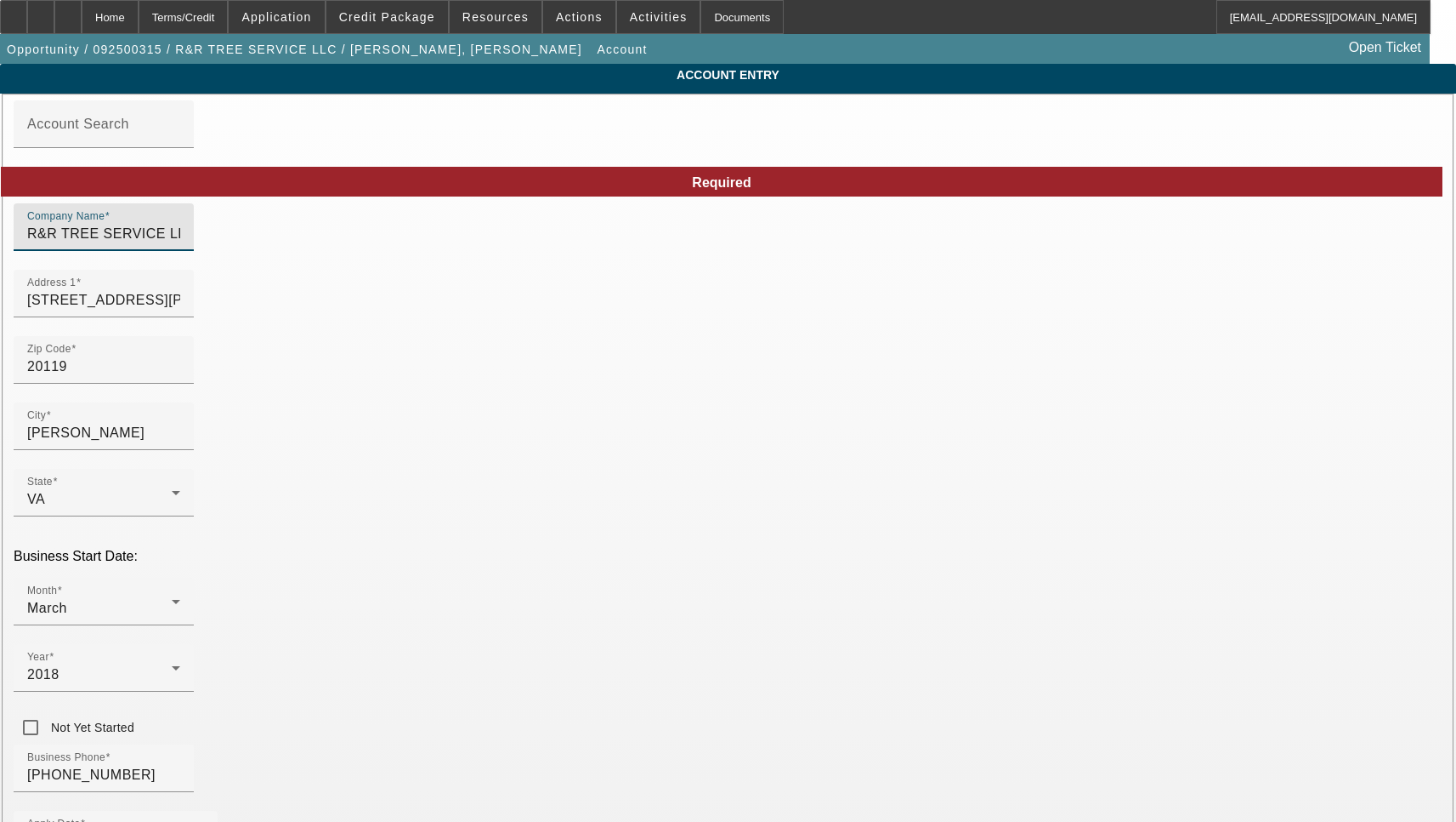
click at [180, 244] on input "R&R TREE SERVICE LLC" at bounding box center [103, 234] width 153 height 21
type input "R&R Tree Service LLC"
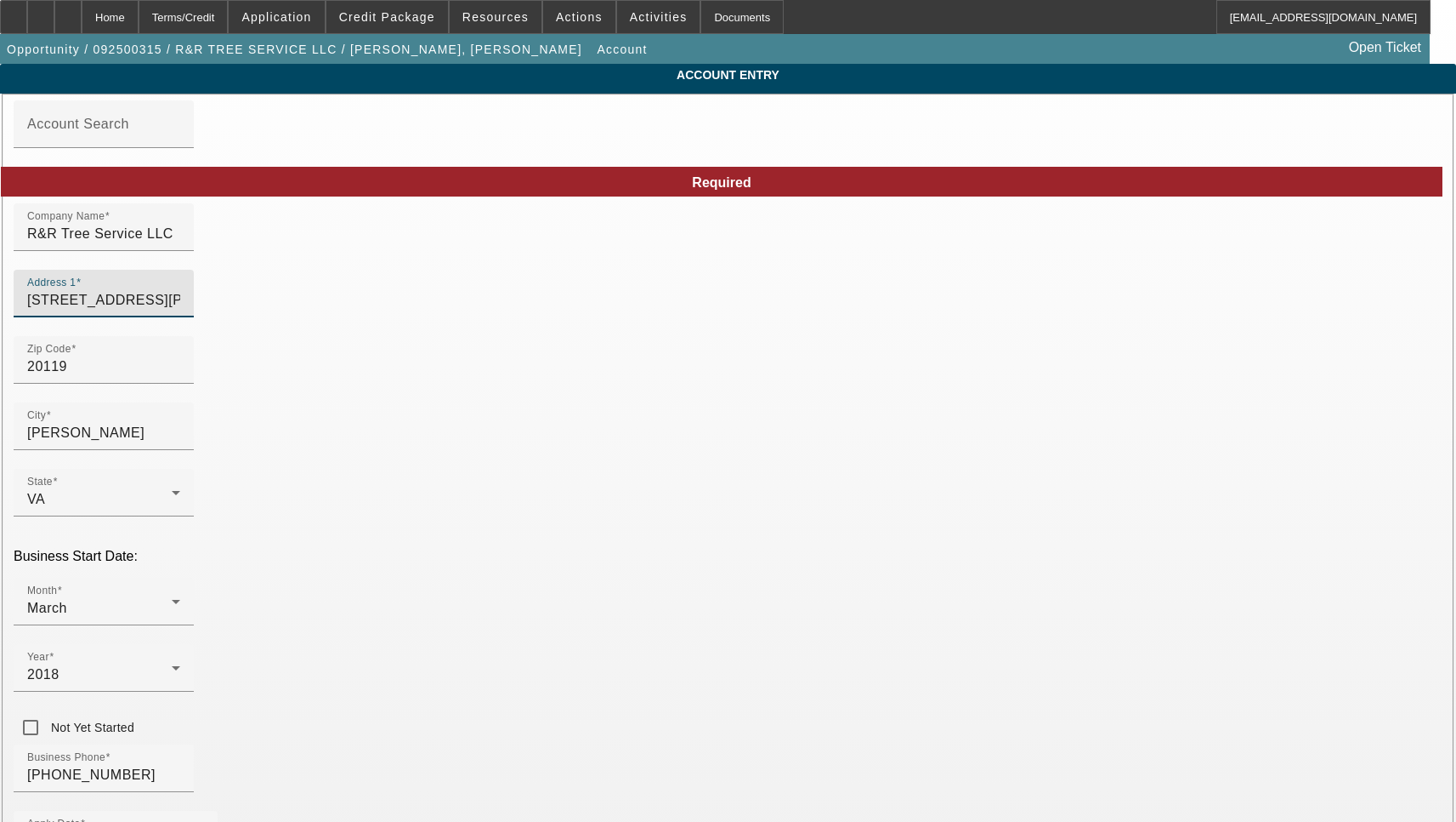
click at [180, 308] on input "[STREET_ADDRESS][PERSON_NAME]" at bounding box center [103, 300] width 153 height 21
click at [180, 308] on input "[STREET_ADDRESS][PERSON_NAME]" at bounding box center [103, 300] width 153 height 21
paste input "oa"
type input "[STREET_ADDRESS][PERSON_NAME]"
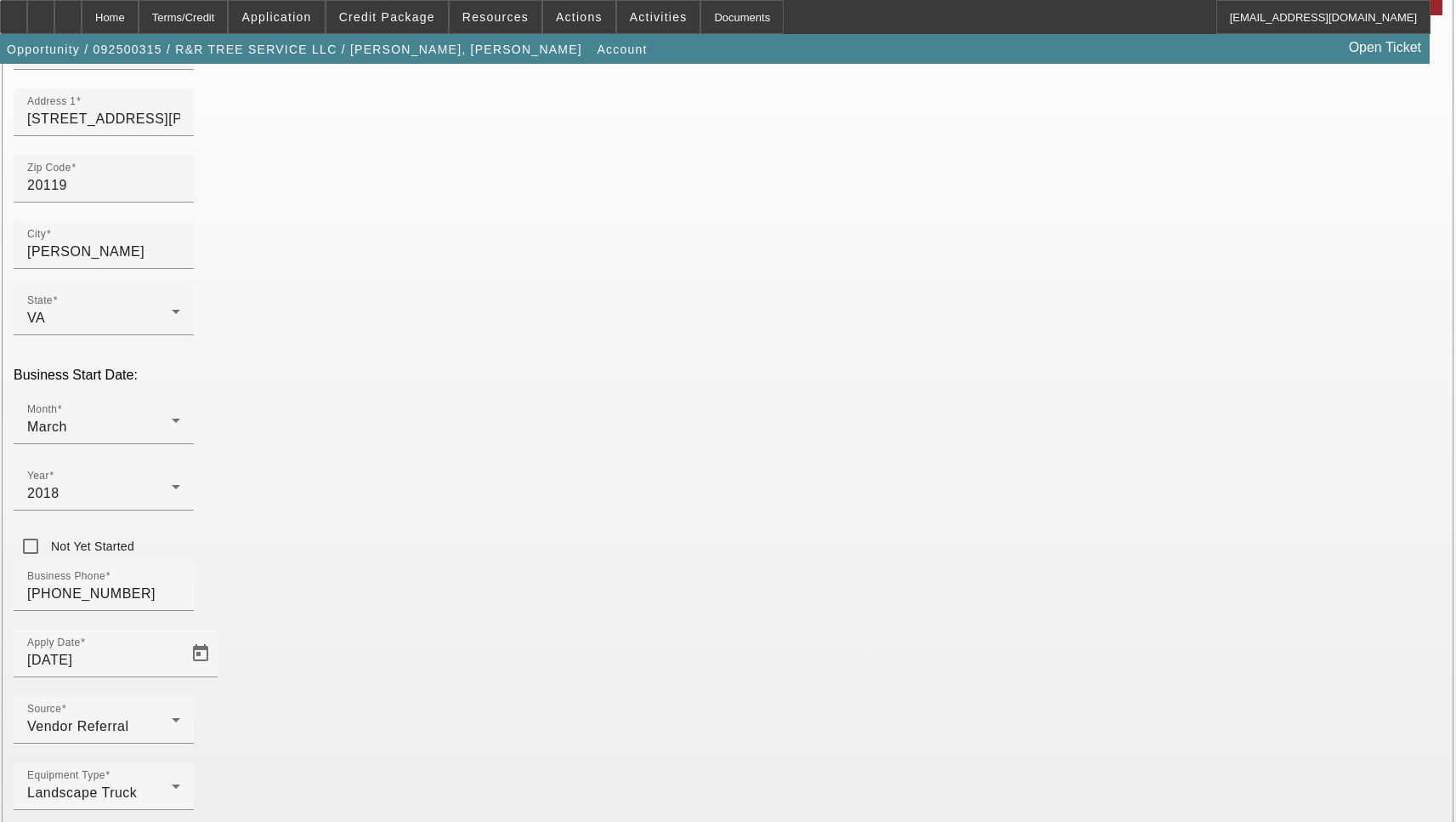
type input "Fauquier"
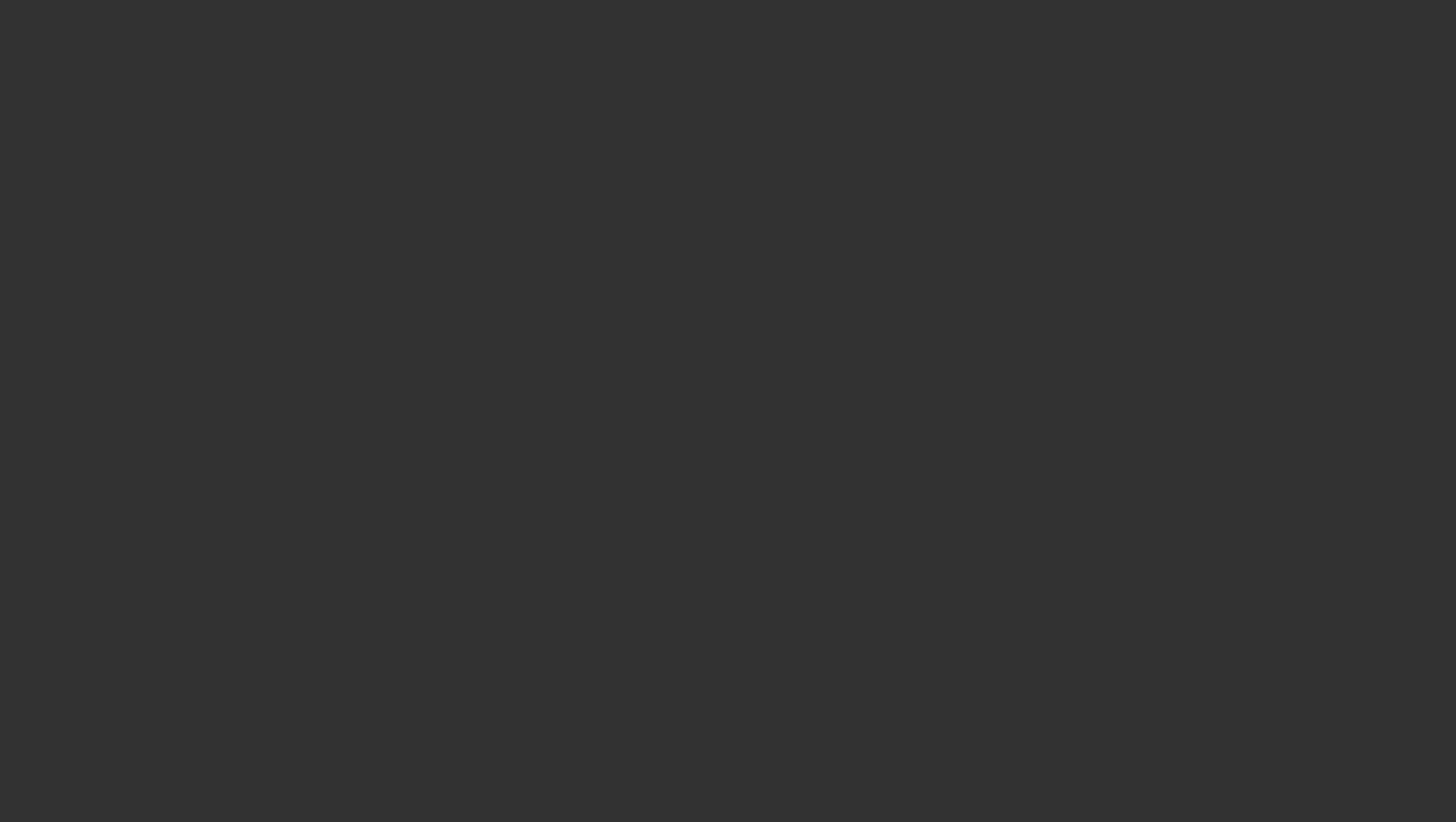
select select "3"
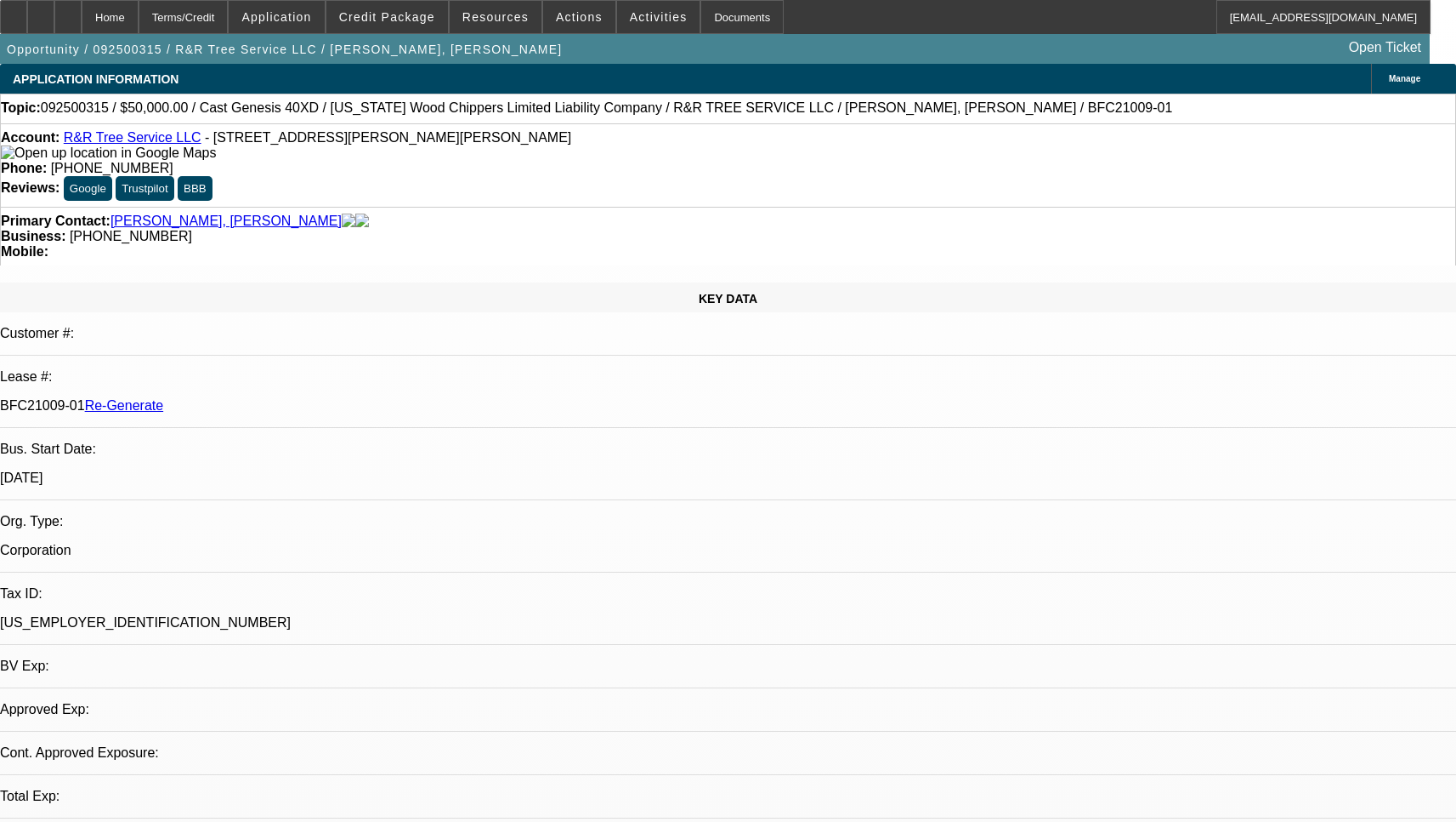
select select "0"
select select "6"
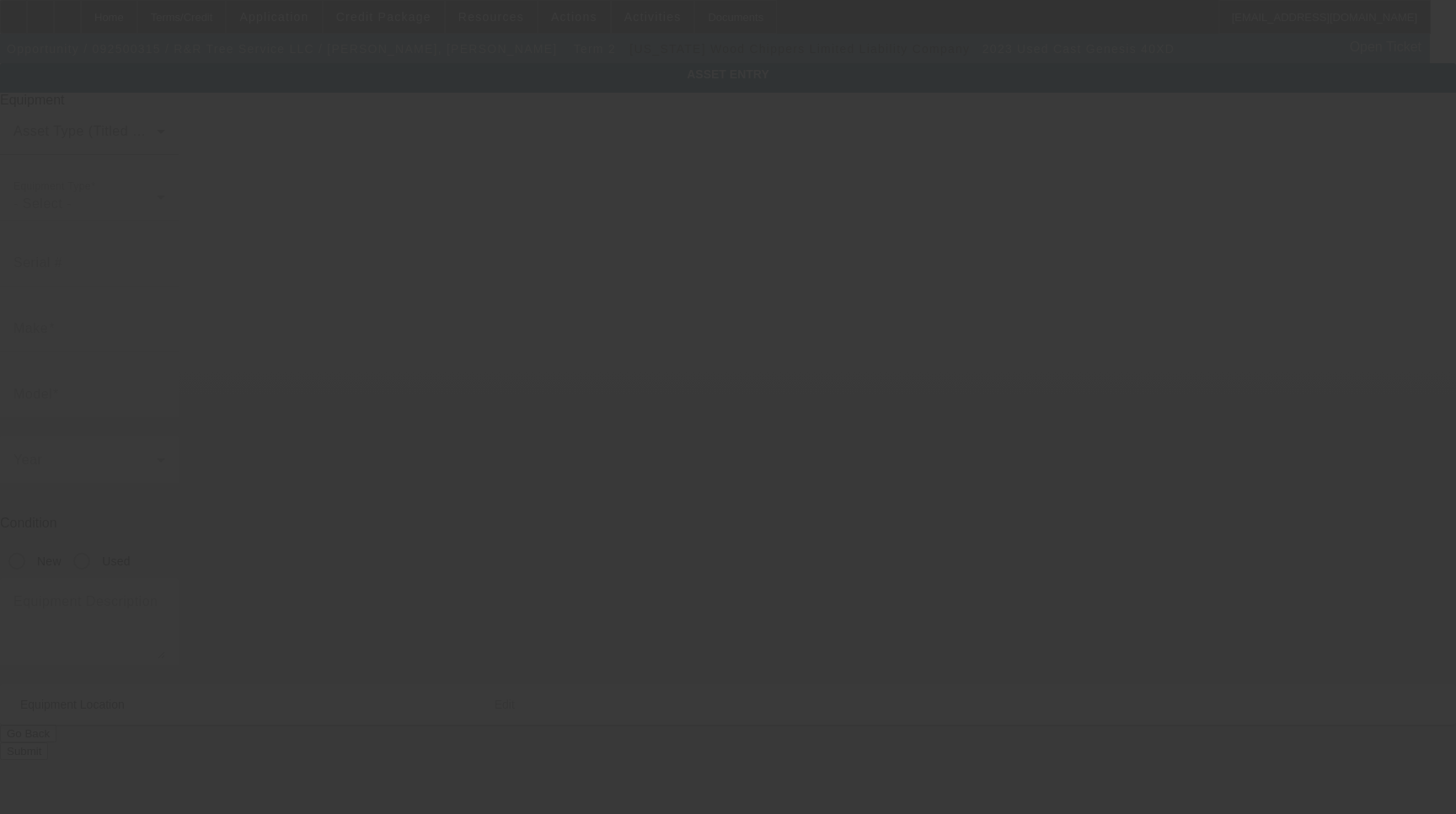
type input "12489"
type input "Cast"
type input "Genesis 40XD"
radio input "true"
type textarea "38HP, 4600 lbs lift capacity wheel loader"
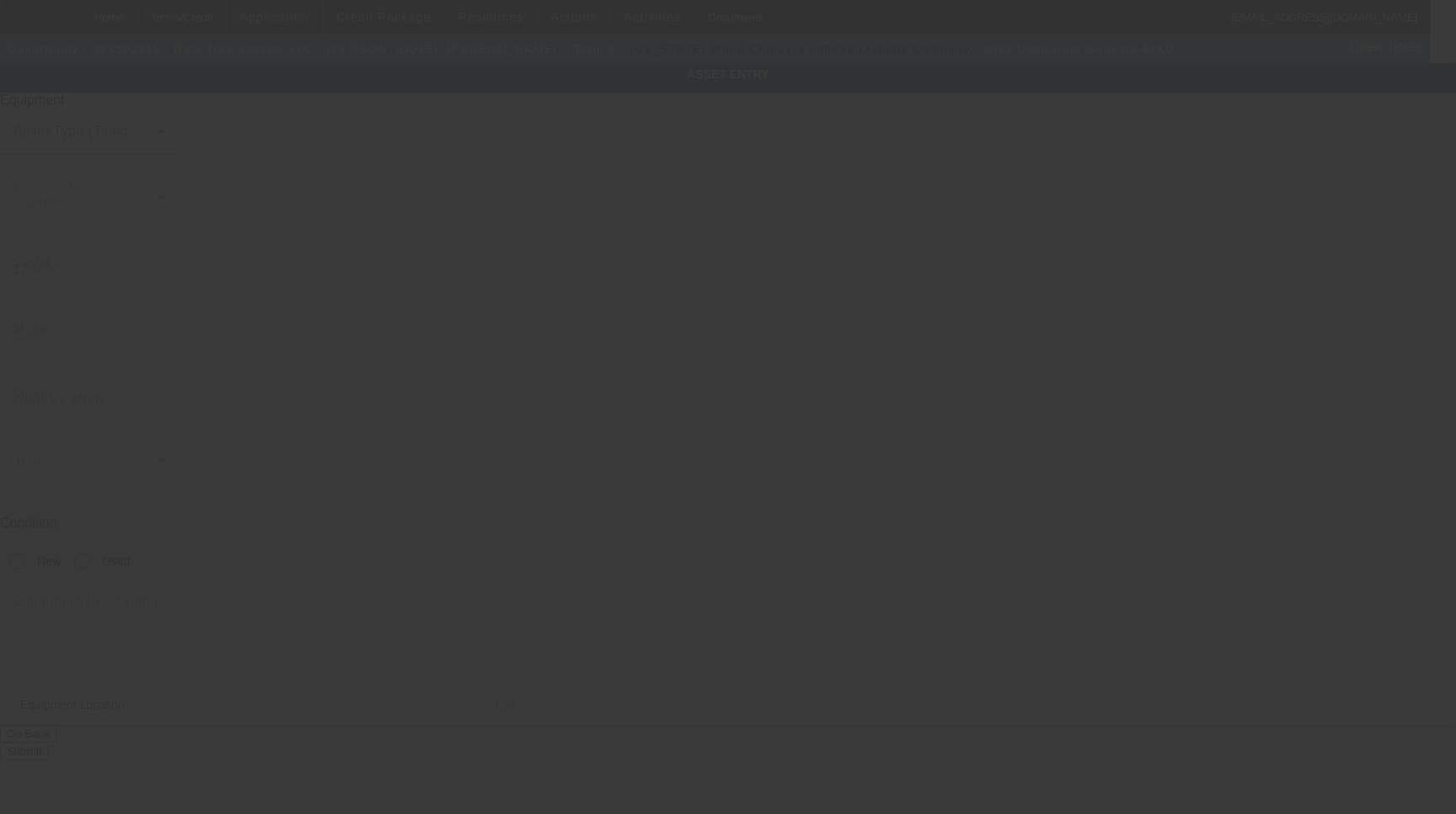
type input "2301 Cromwell Road"
type input "Catlett"
type input "20119"
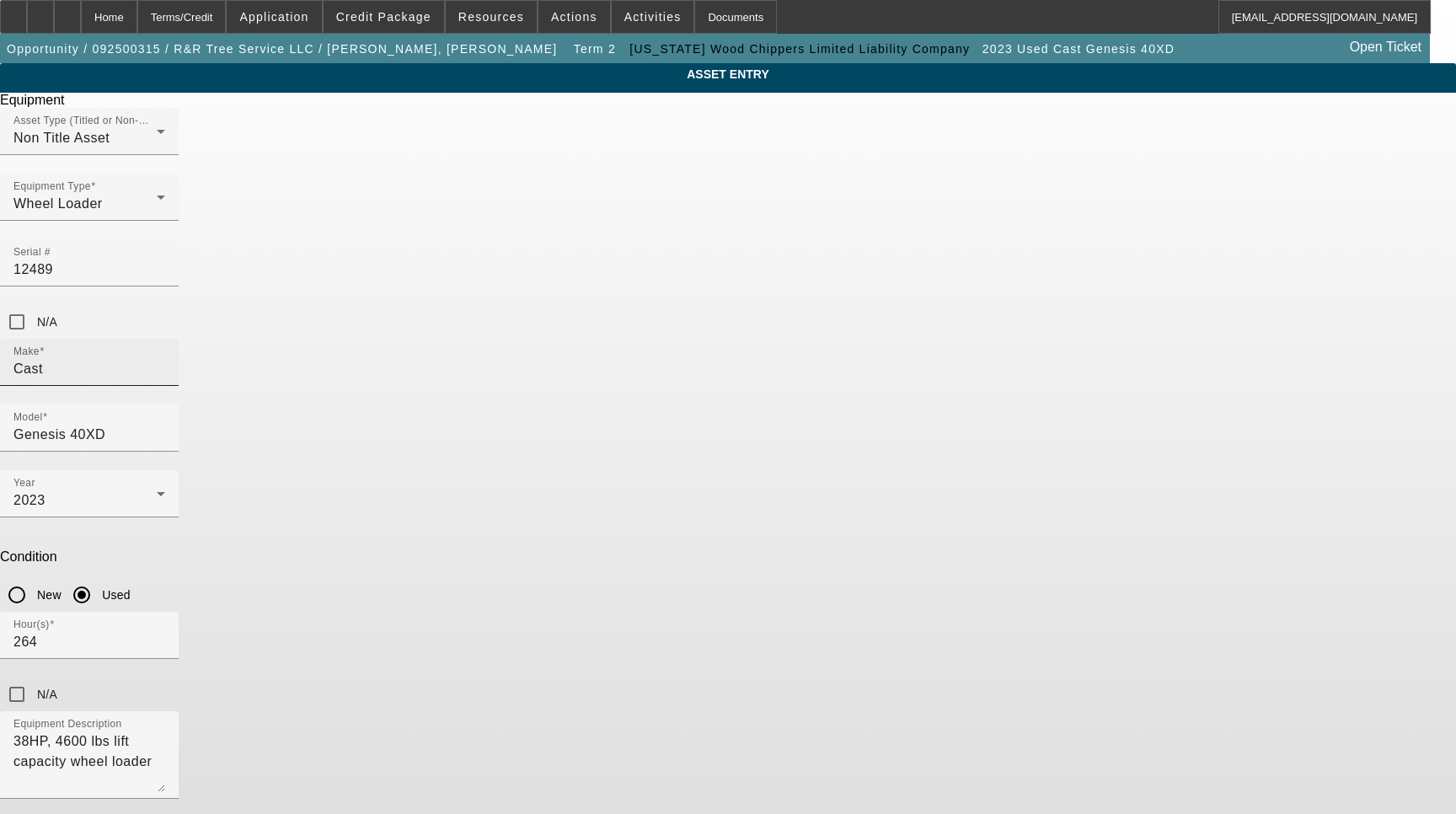
click at [165, 359] on input "Cast" at bounding box center [90, 369] width 151 height 20
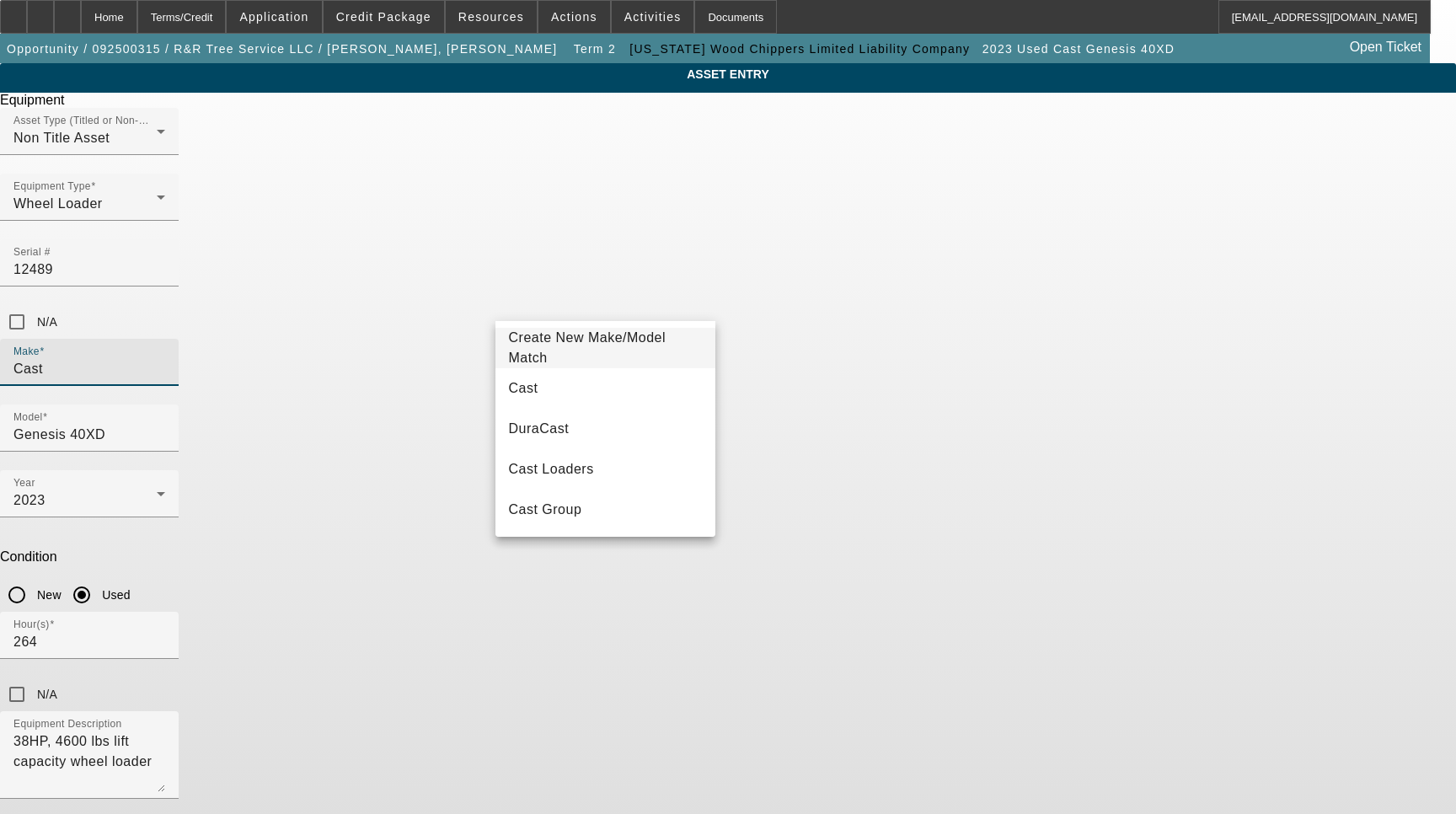
click at [569, 390] on mat-option "Cast" at bounding box center [606, 389] width 221 height 41
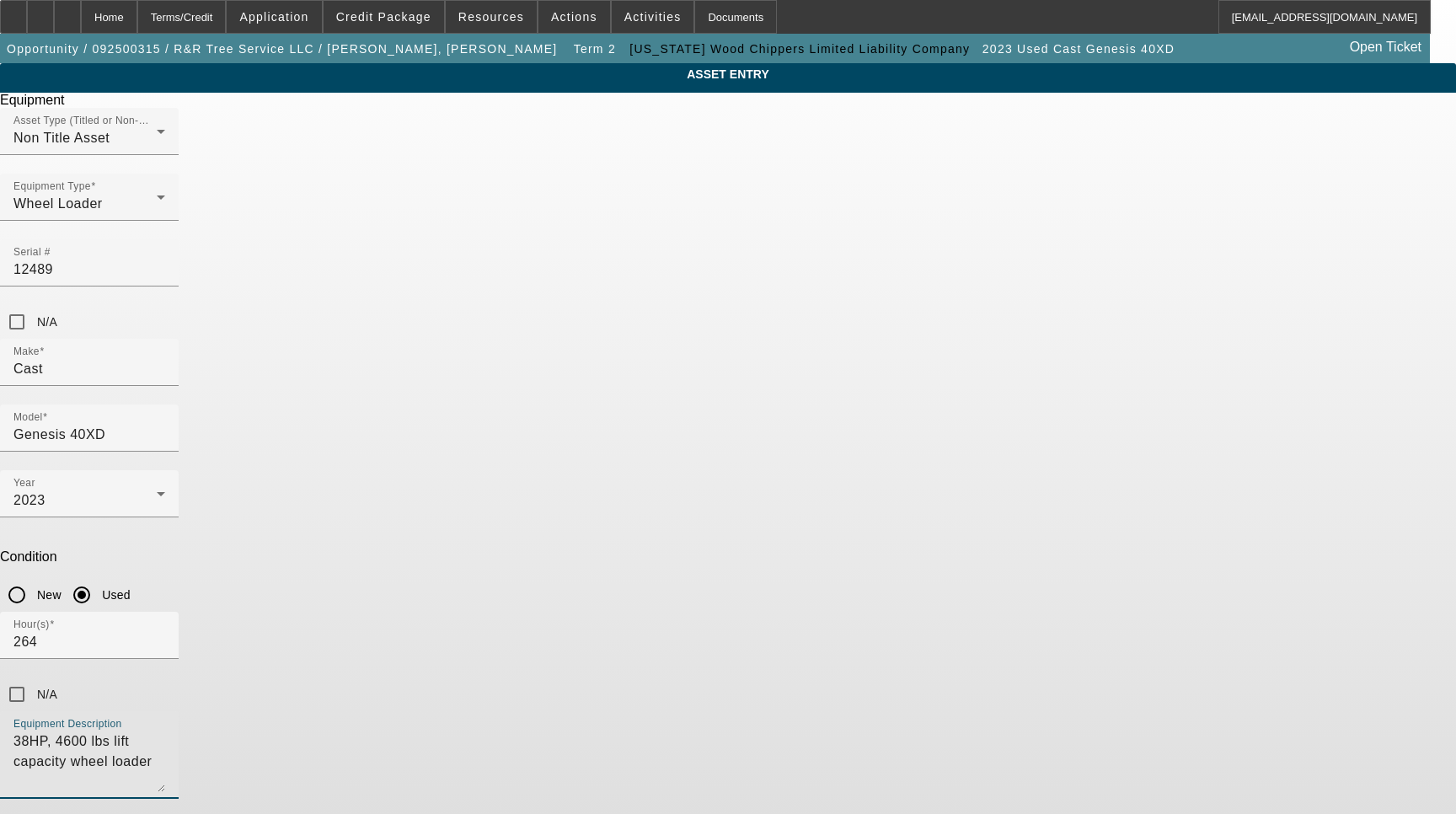
drag, startPoint x: 705, startPoint y: 498, endPoint x: 497, endPoint y: 499, distance: 208.0
click at [178, 711] on div "Equipment Description 38HP, 4600 lbs lift capacity wheel loader" at bounding box center [89, 754] width 178 height 88
type textarea "w"
type textarea "Wheel Loader with Root Grapple & Log Grapple Includes all options, attachments …"
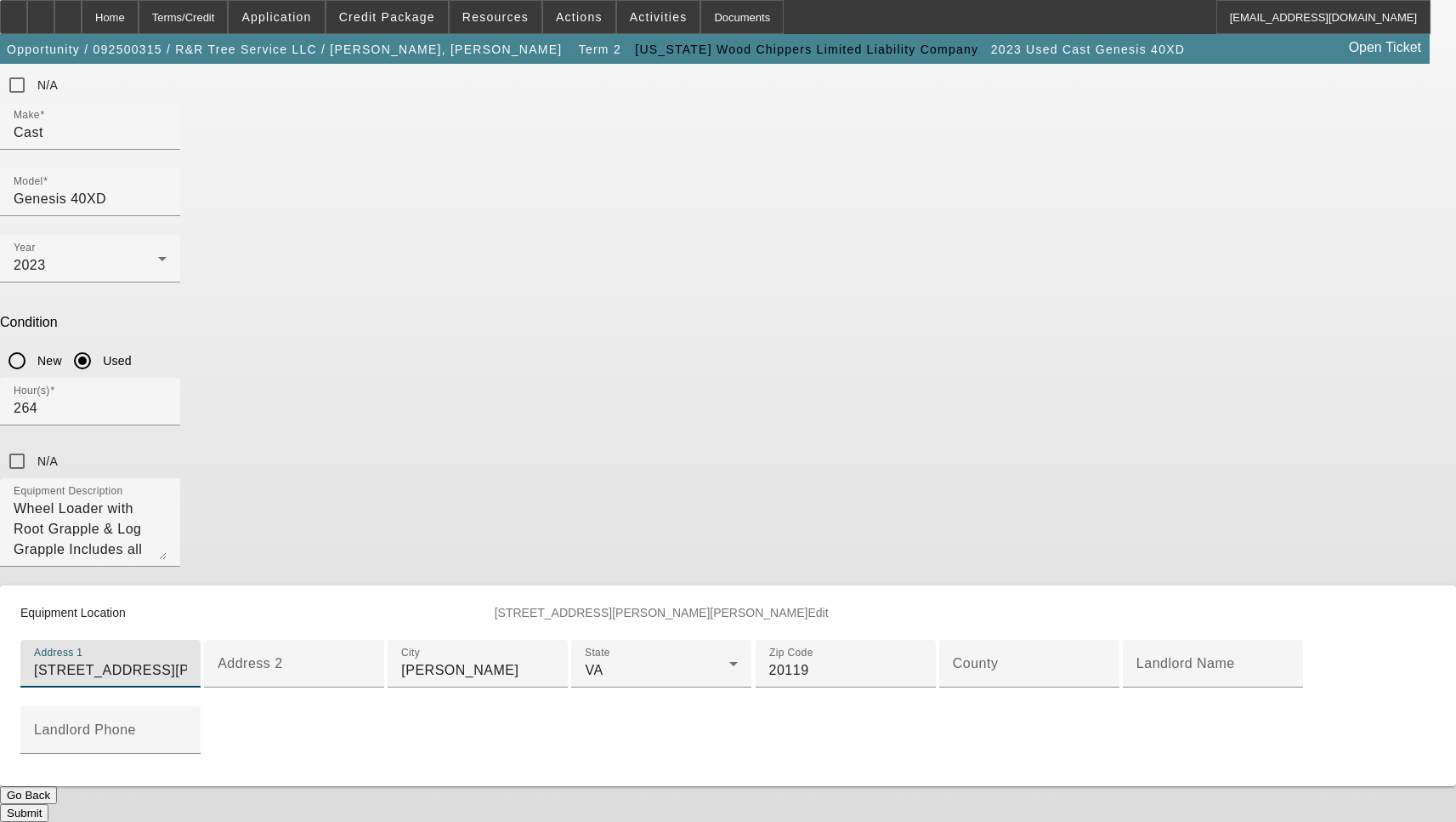
scroll to position [425, 0]
click at [953, 660] on input "County" at bounding box center [1029, 670] width 153 height 21
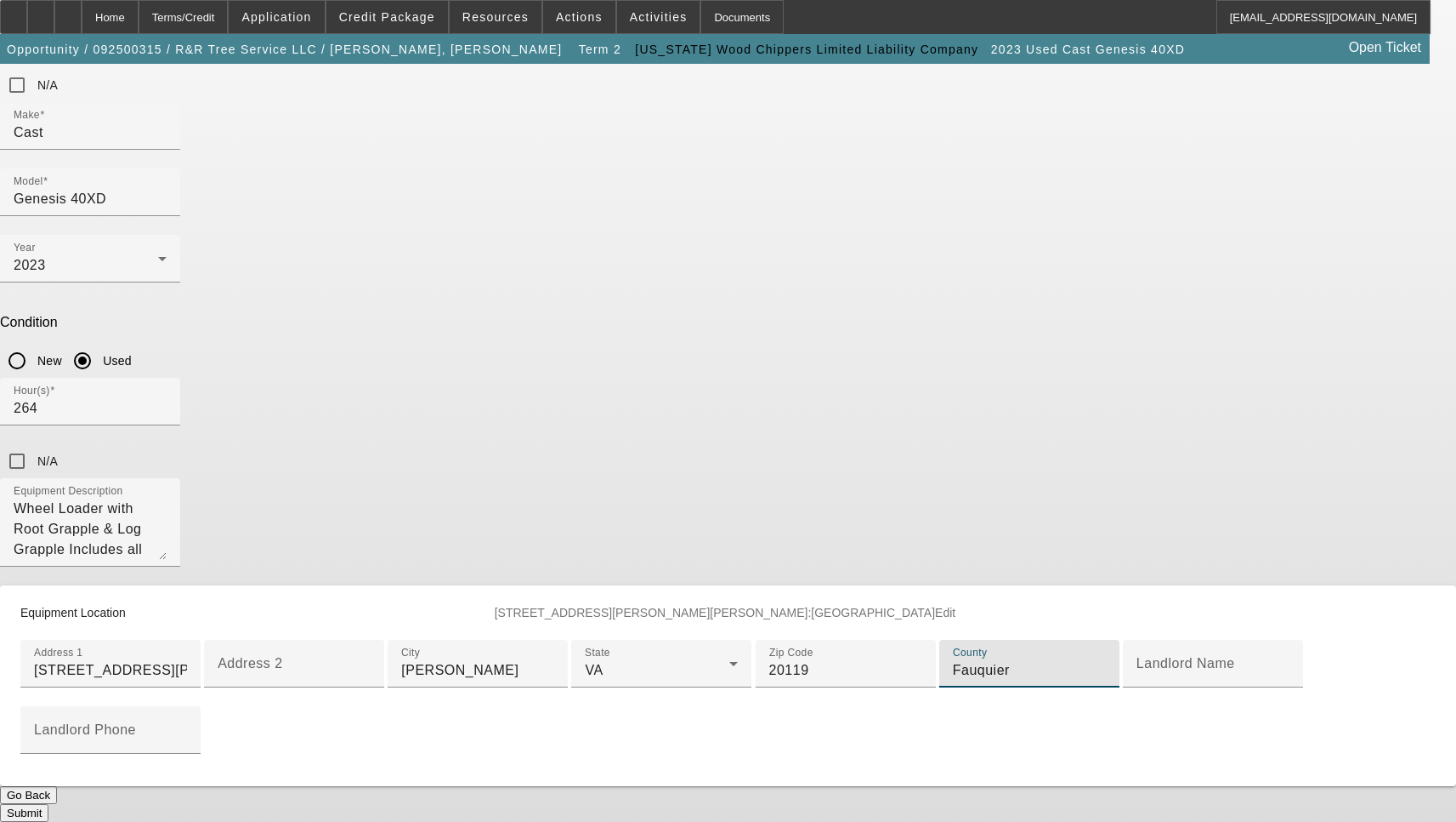
scroll to position [472, 0]
type input "Fauquier"
click at [48, 804] on button "Submit" at bounding box center [24, 813] width 48 height 18
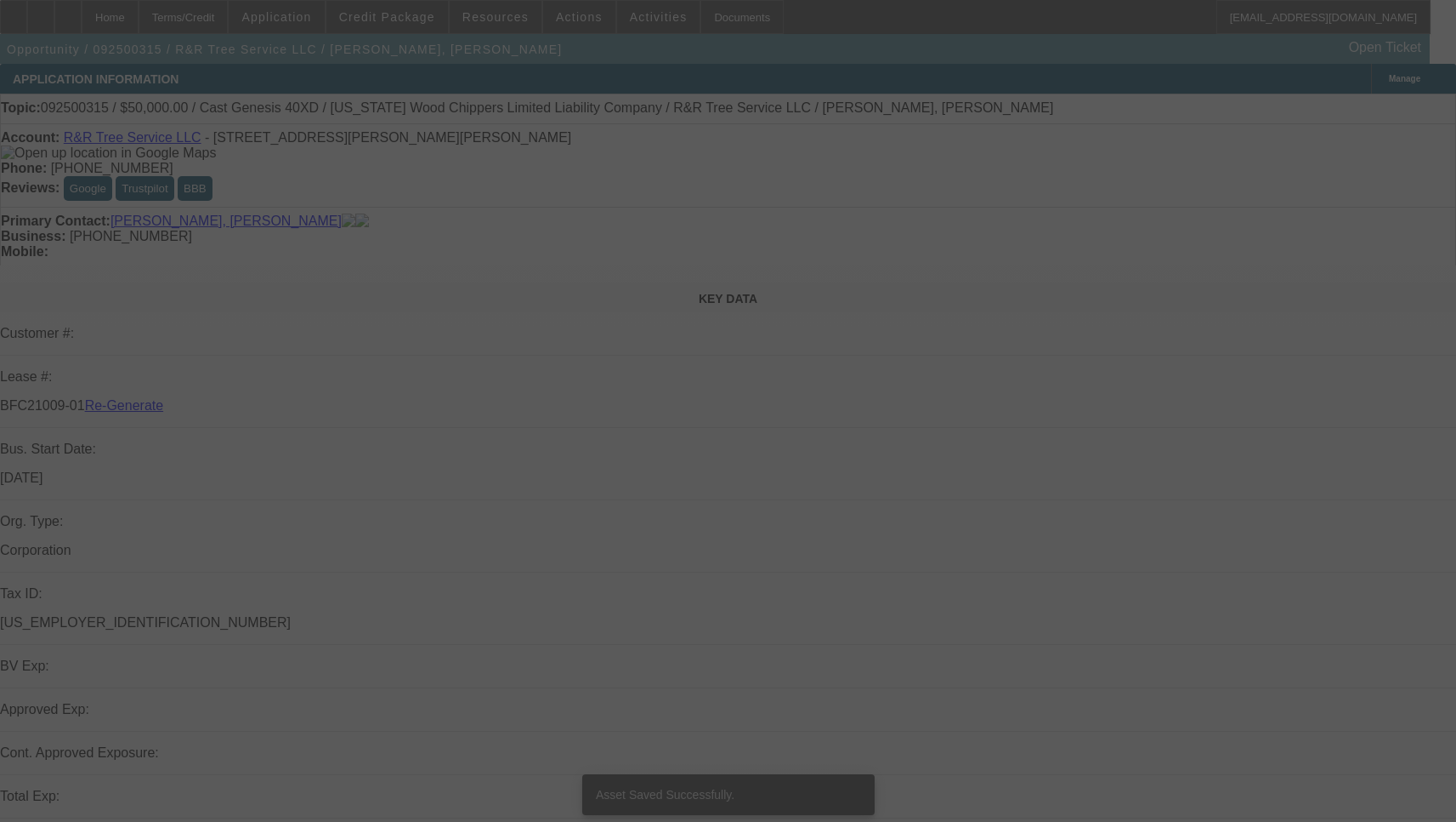
select select "3"
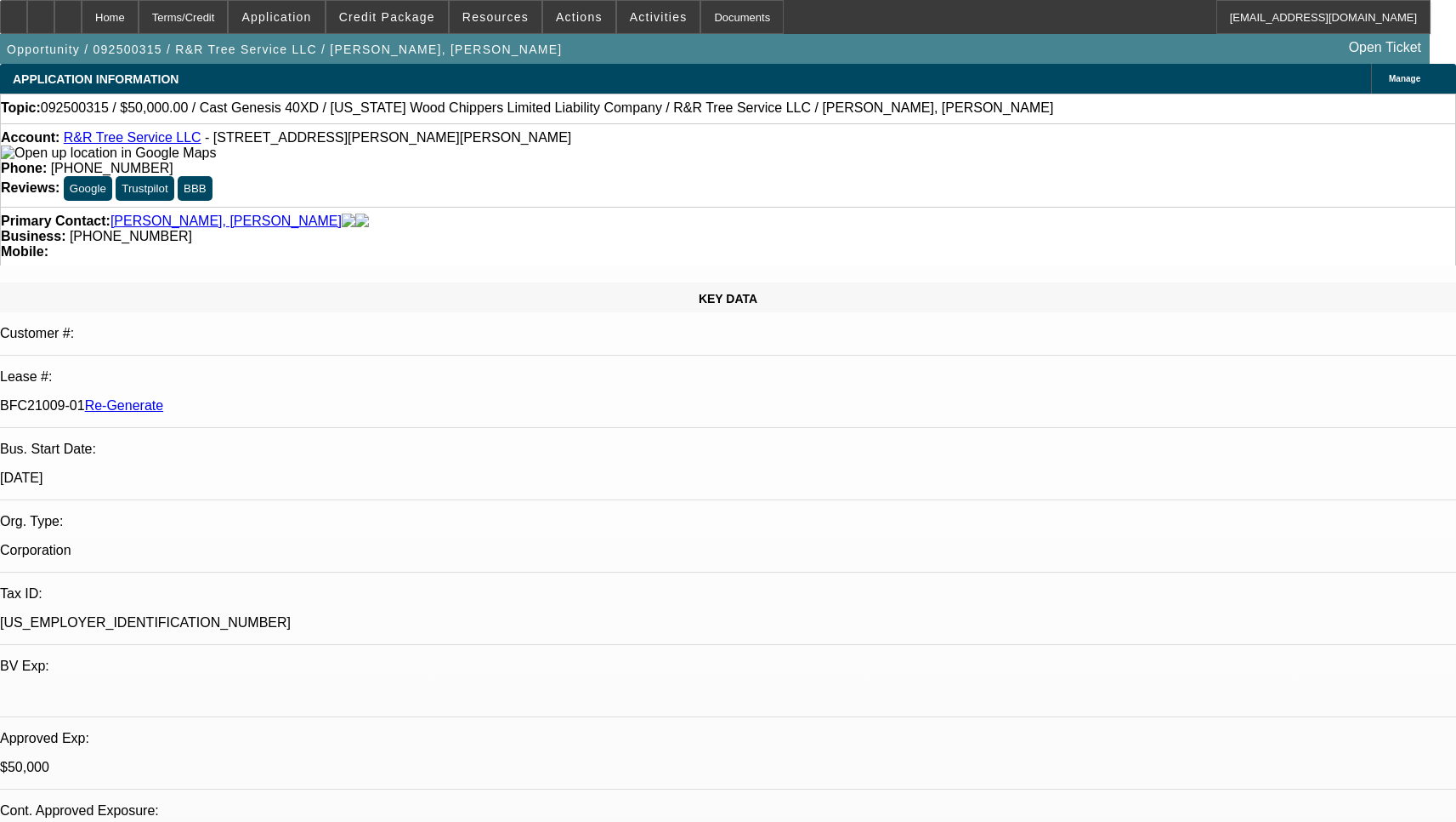
select select "0"
select select "6"
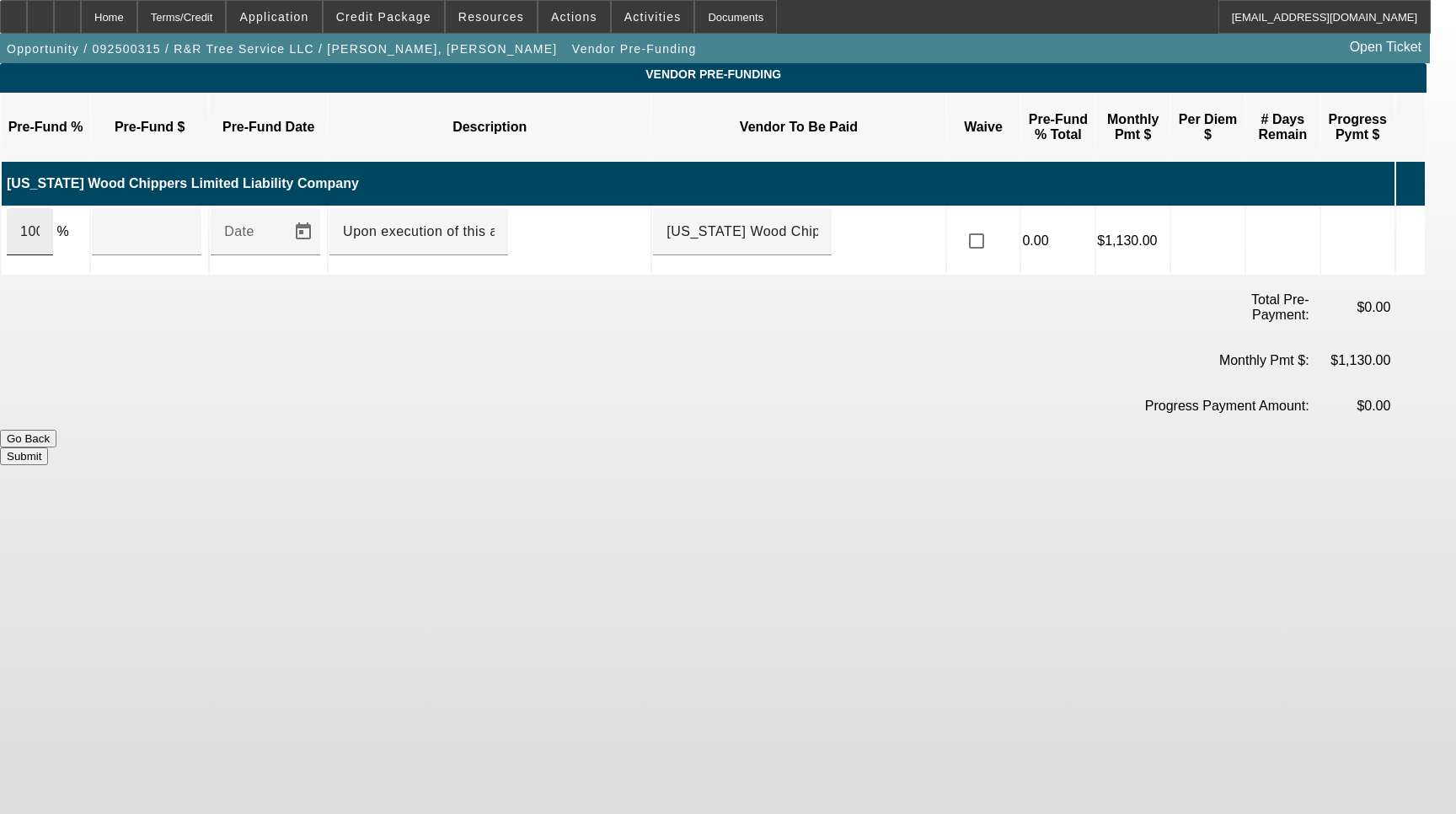
click at [54, 209] on div "100" at bounding box center [30, 231] width 46 height 47
type input "$50,000.00"
click at [48, 448] on button "Submit" at bounding box center [24, 456] width 48 height 18
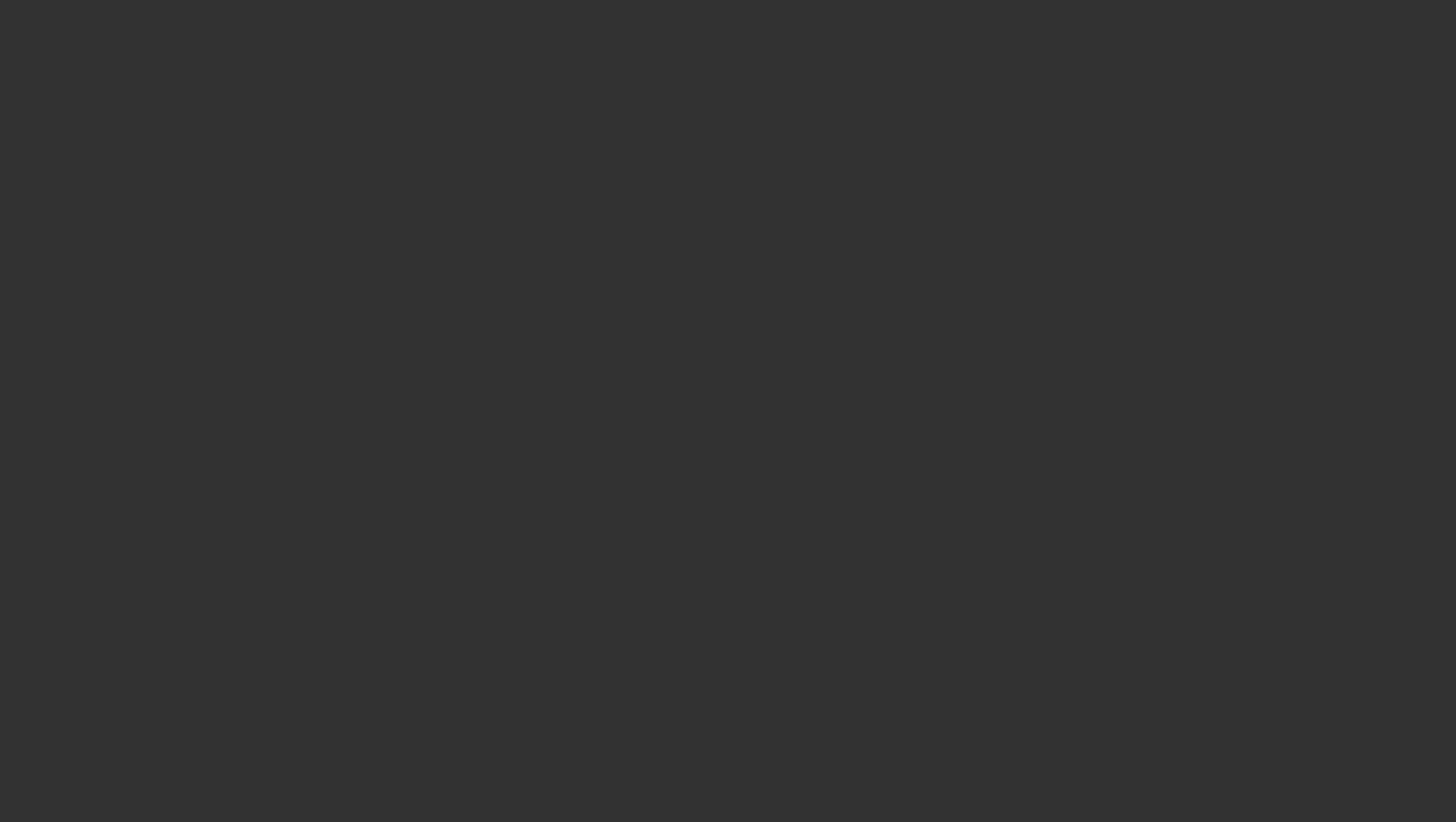
select select "3"
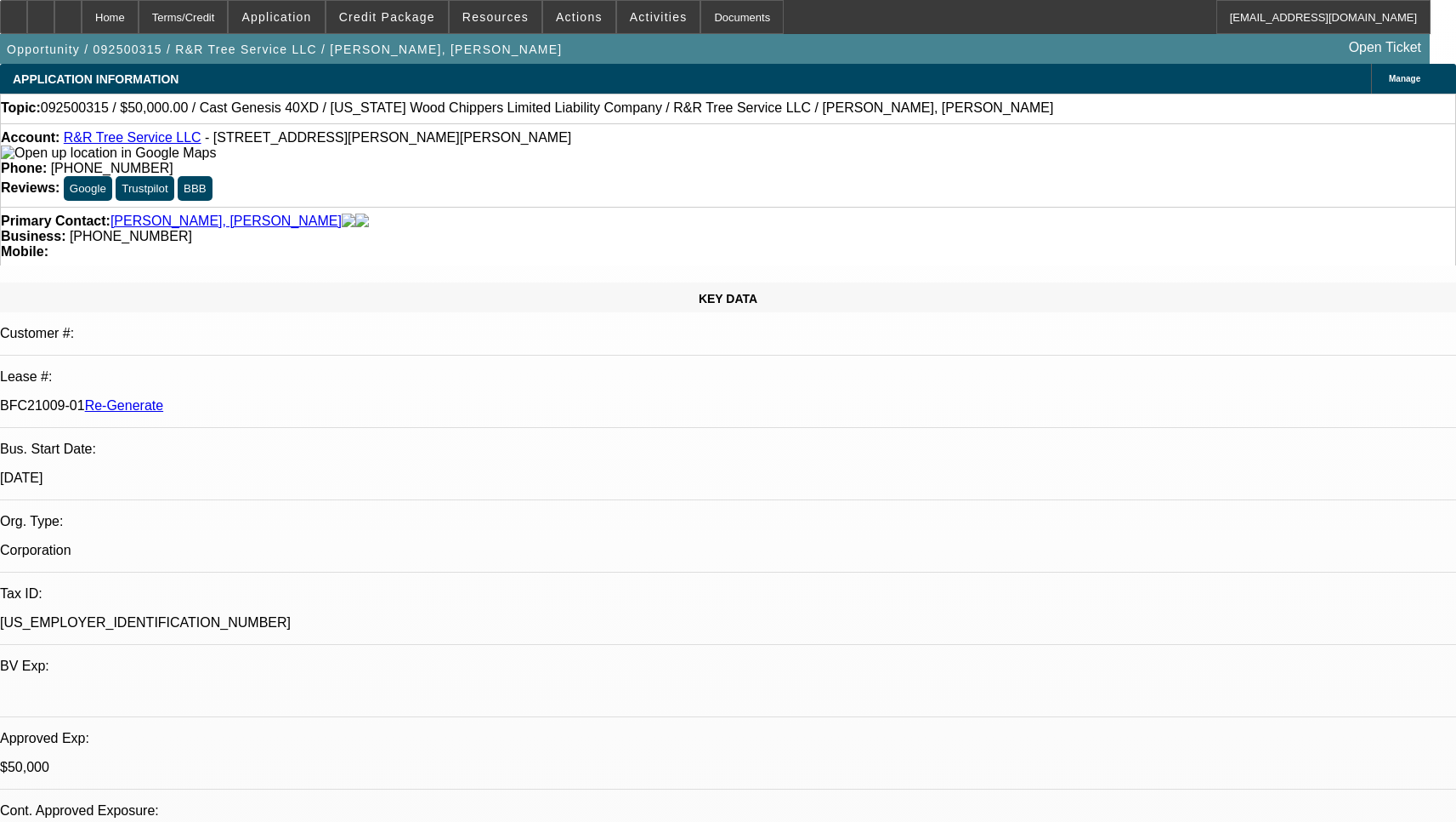
select select "0"
select select "6"
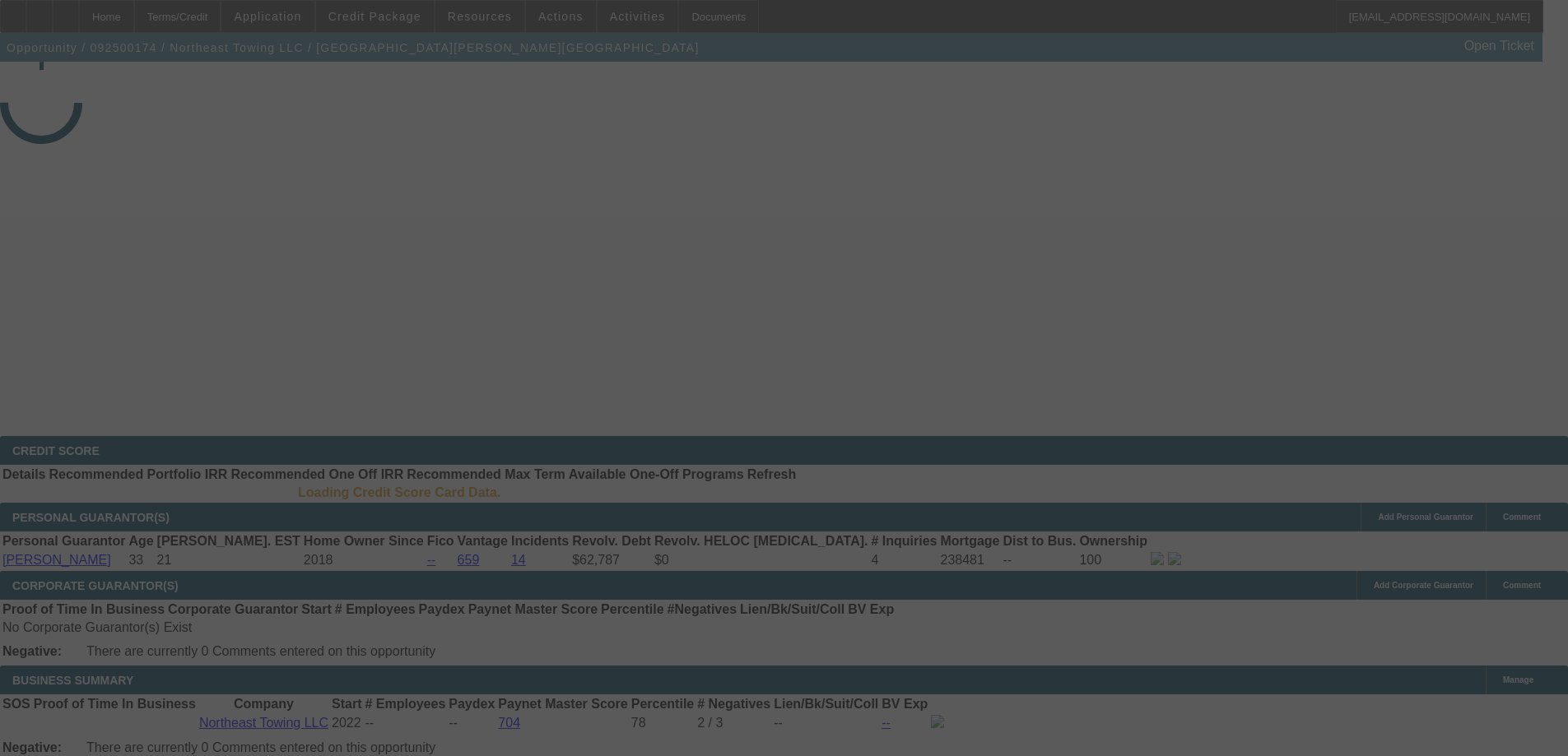
select select "3"
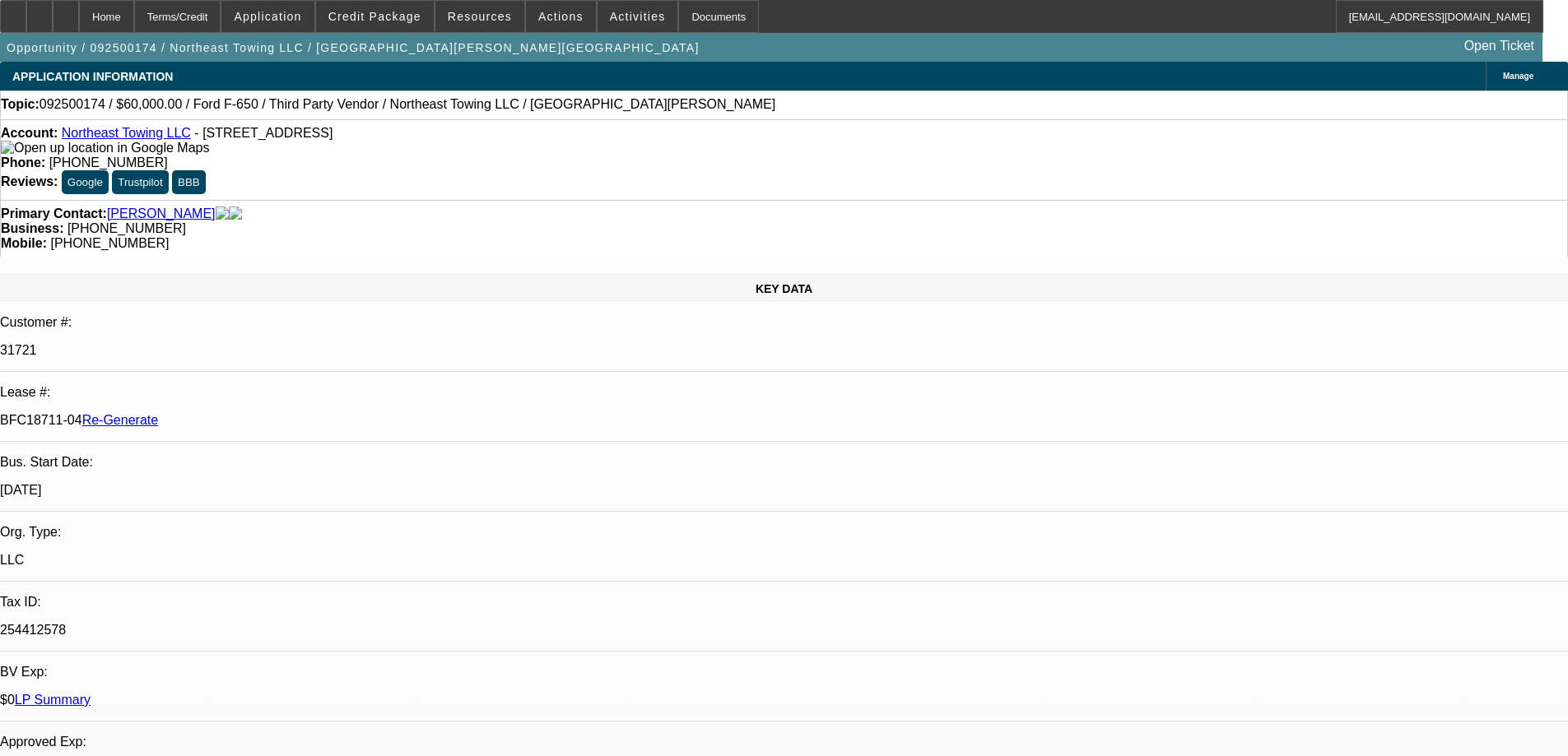
select select "0"
select select "3"
select select "0"
select select "6"
